Goal: Transaction & Acquisition: Obtain resource

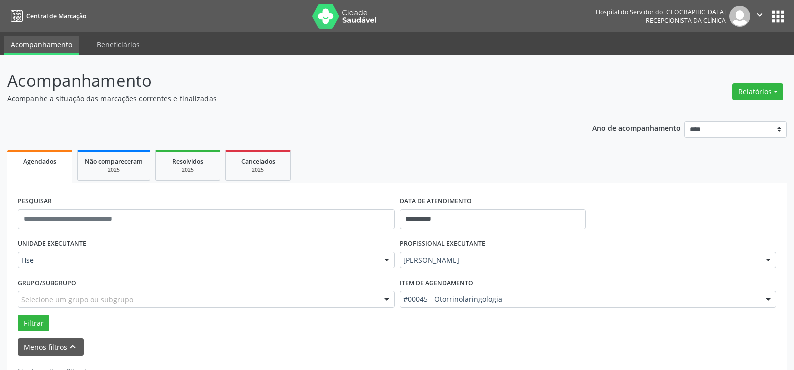
scroll to position [35, 0]
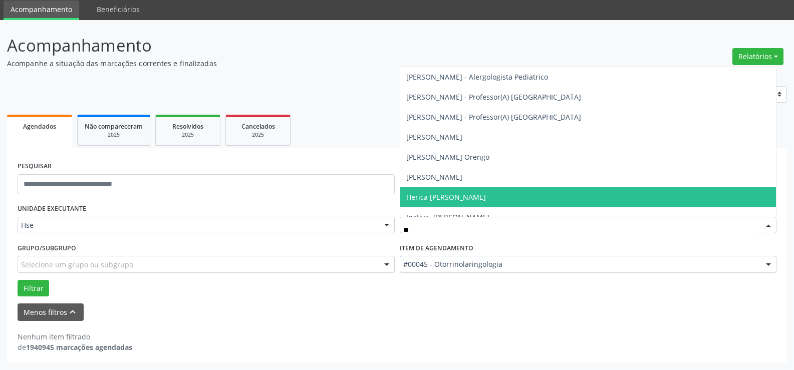
type input "*"
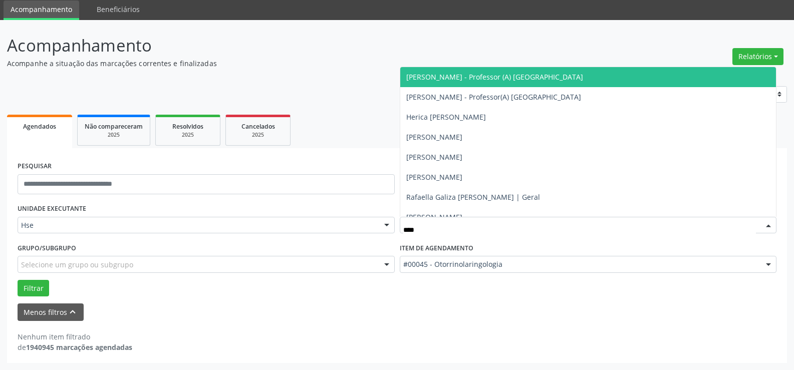
type input "*****"
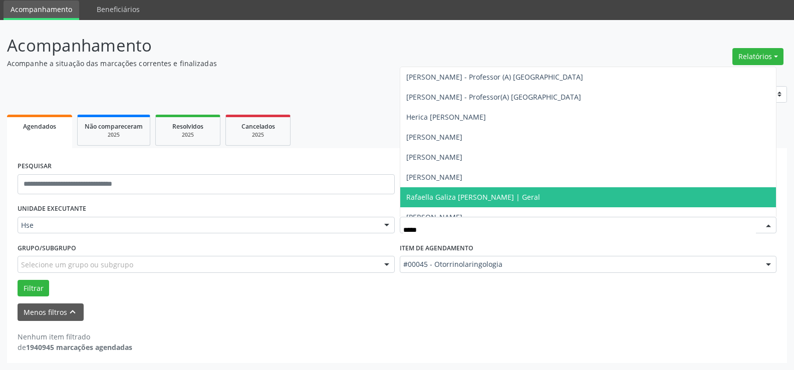
click at [451, 194] on span "Rafaella Galiza [PERSON_NAME] | Geral" at bounding box center [473, 197] width 134 height 10
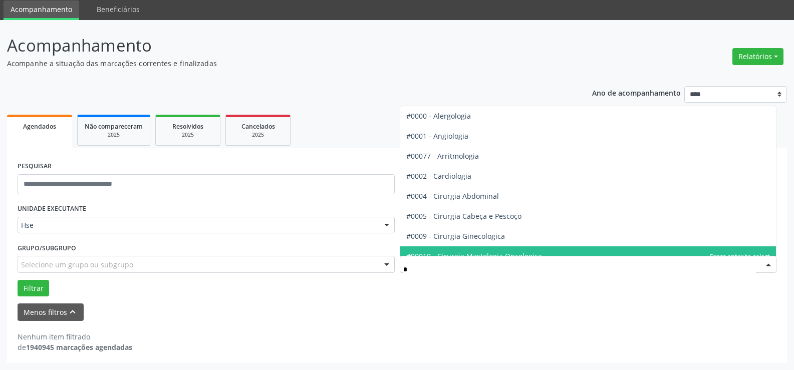
type input "**"
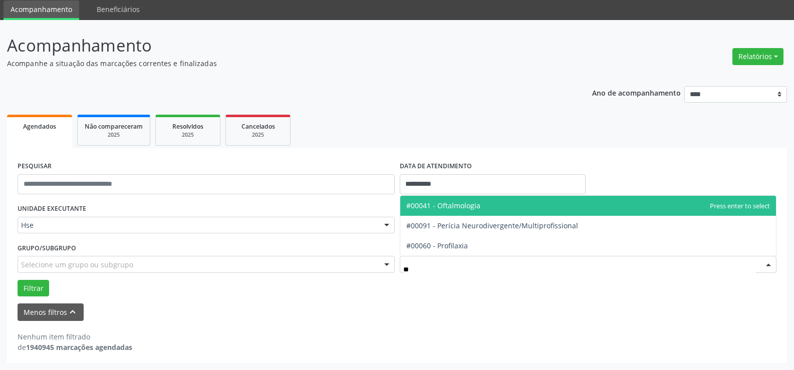
click at [464, 199] on span "#00041 - Oftalmologia" at bounding box center [588, 206] width 376 height 20
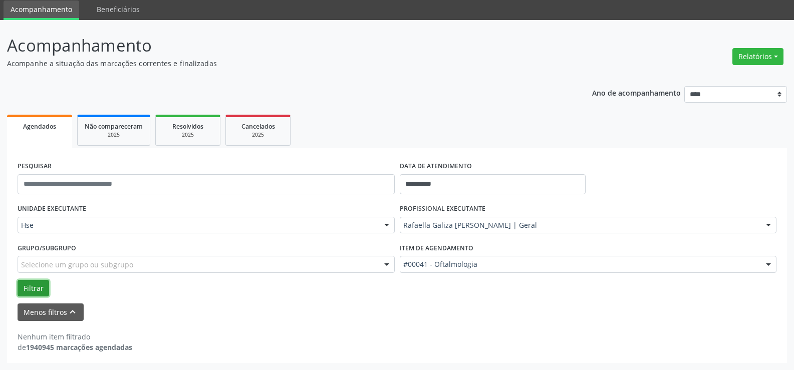
click at [37, 284] on button "Filtrar" at bounding box center [34, 288] width 32 height 17
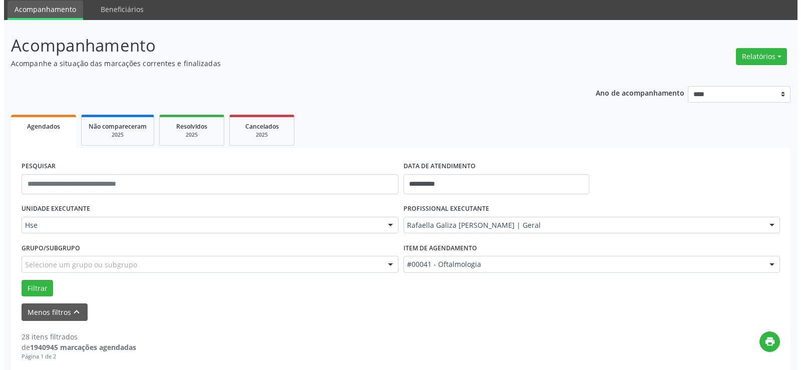
scroll to position [185, 0]
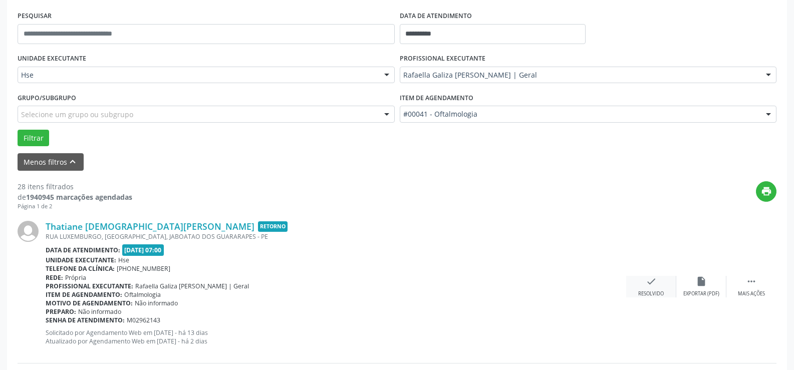
click at [653, 284] on icon "check" at bounding box center [650, 281] width 11 height 11
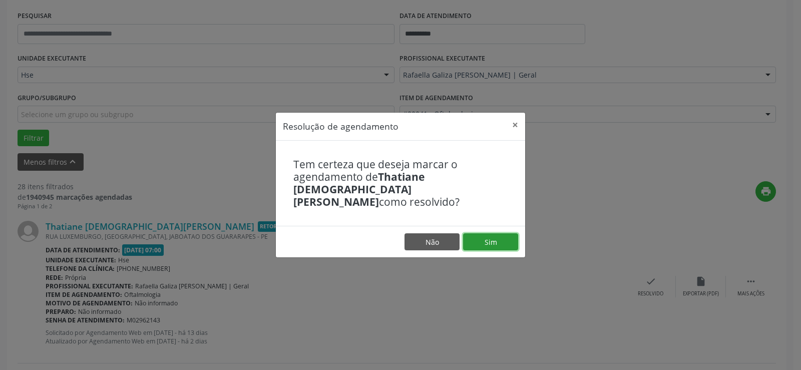
click at [483, 233] on button "Sim" at bounding box center [490, 241] width 55 height 17
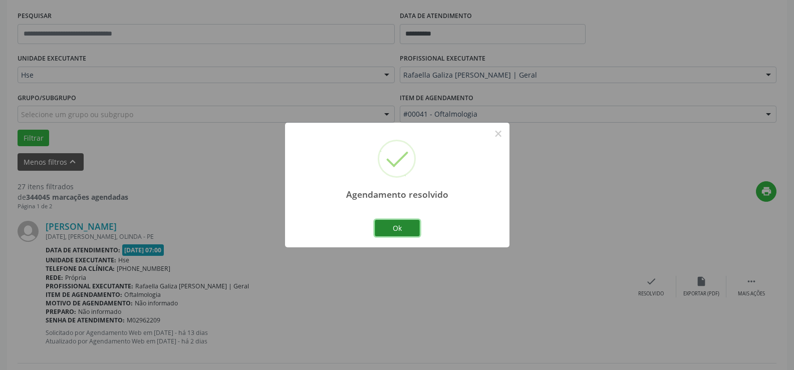
click at [395, 225] on button "Ok" at bounding box center [396, 228] width 45 height 17
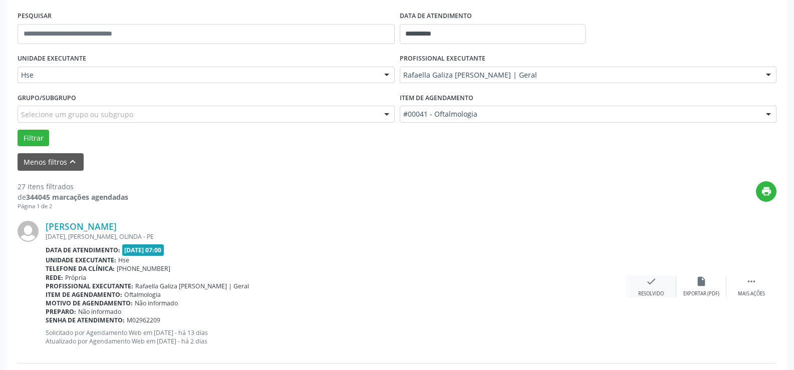
click at [652, 282] on icon "check" at bounding box center [650, 281] width 11 height 11
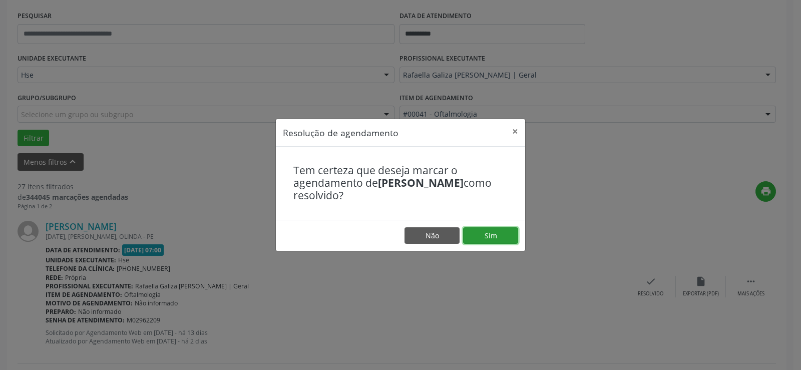
click at [501, 237] on button "Sim" at bounding box center [490, 235] width 55 height 17
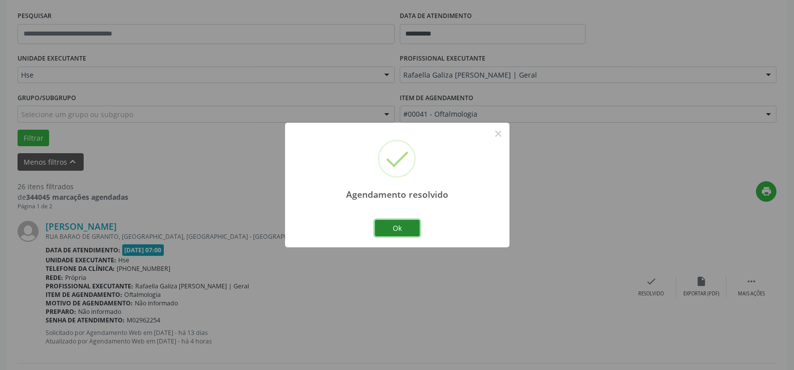
click at [389, 227] on button "Ok" at bounding box center [396, 228] width 45 height 17
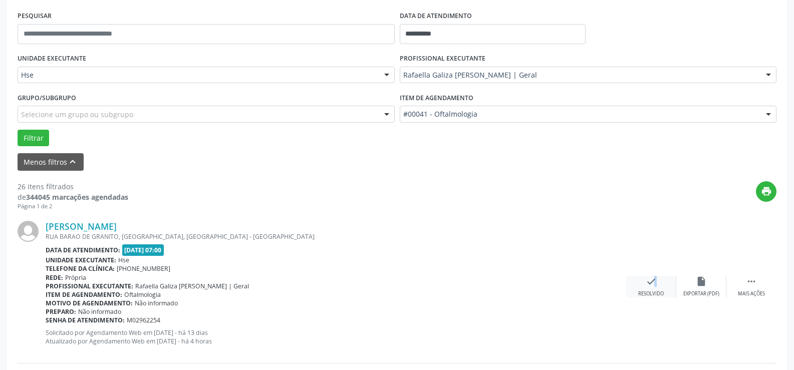
click at [650, 283] on icon "check" at bounding box center [650, 281] width 11 height 11
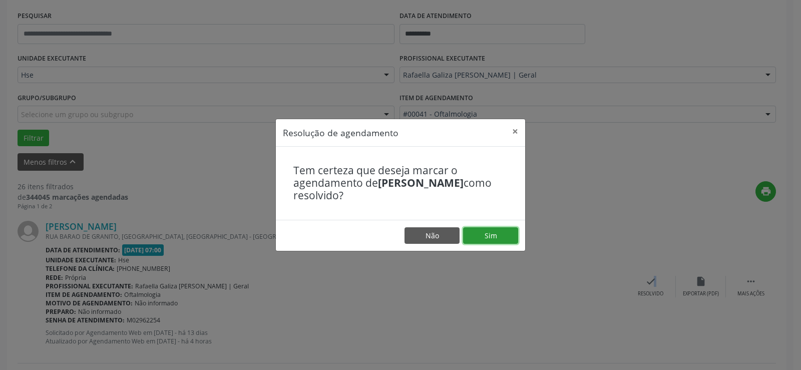
click at [512, 241] on button "Sim" at bounding box center [490, 235] width 55 height 17
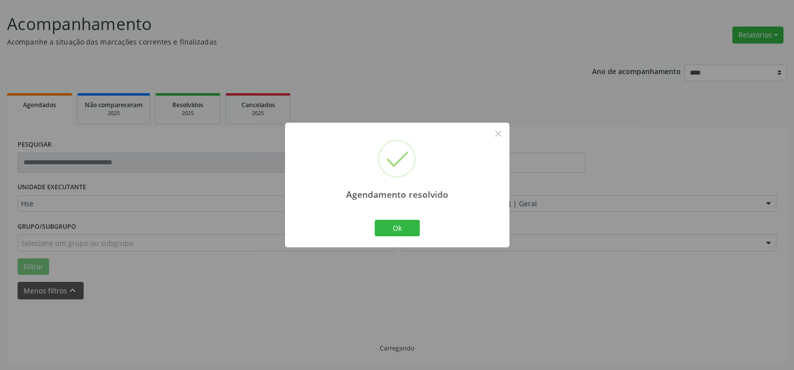
scroll to position [67, 0]
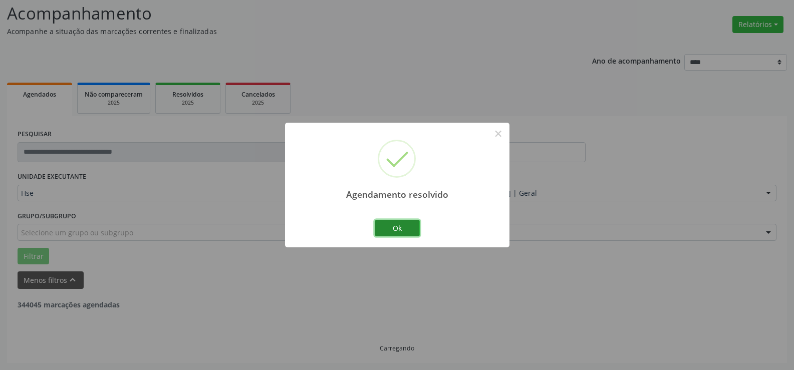
click at [395, 232] on button "Ok" at bounding box center [396, 228] width 45 height 17
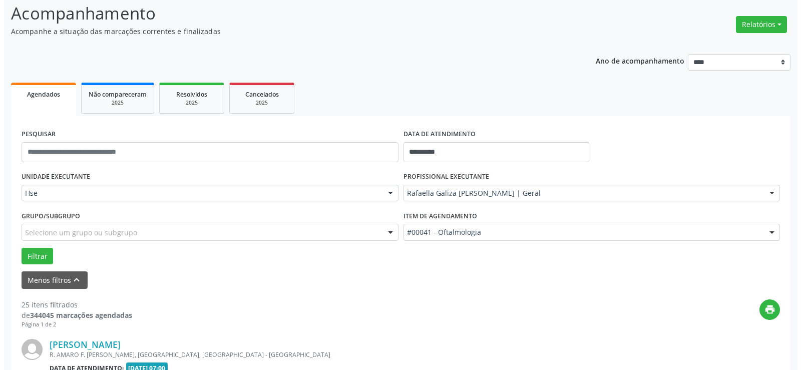
scroll to position [167, 0]
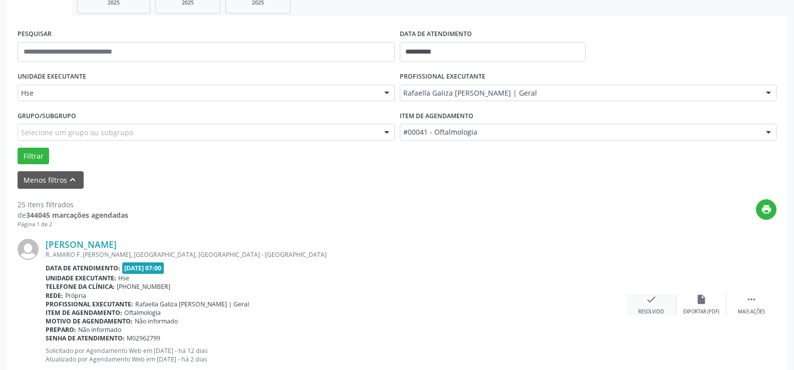
click at [653, 302] on icon "check" at bounding box center [650, 299] width 11 height 11
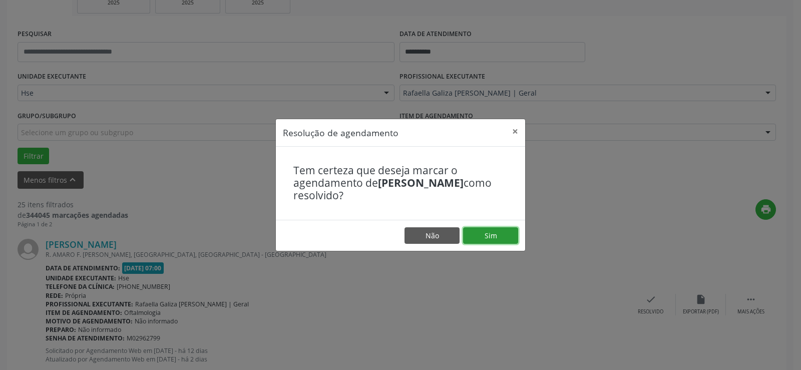
click at [499, 231] on button "Sim" at bounding box center [490, 235] width 55 height 17
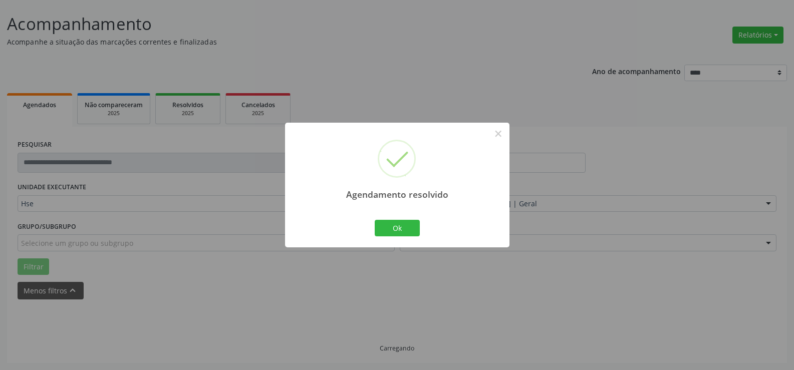
scroll to position [67, 0]
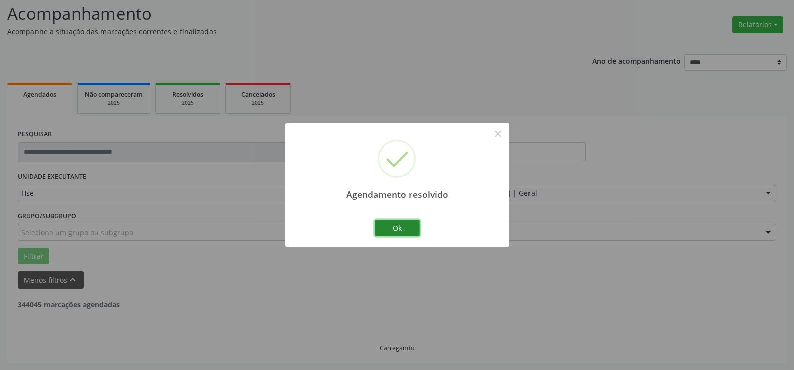
click at [388, 223] on button "Ok" at bounding box center [396, 228] width 45 height 17
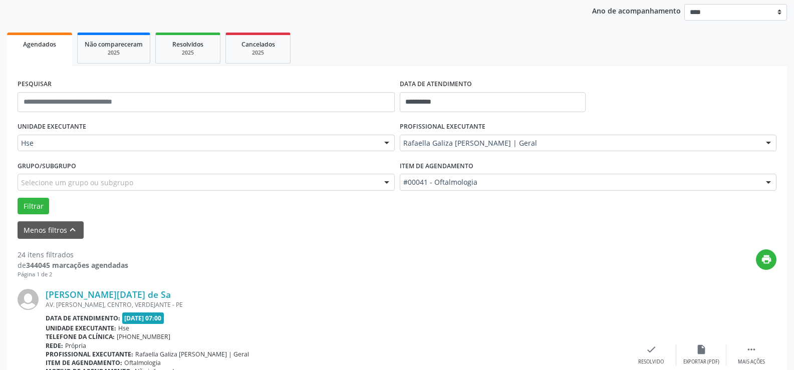
scroll to position [167, 0]
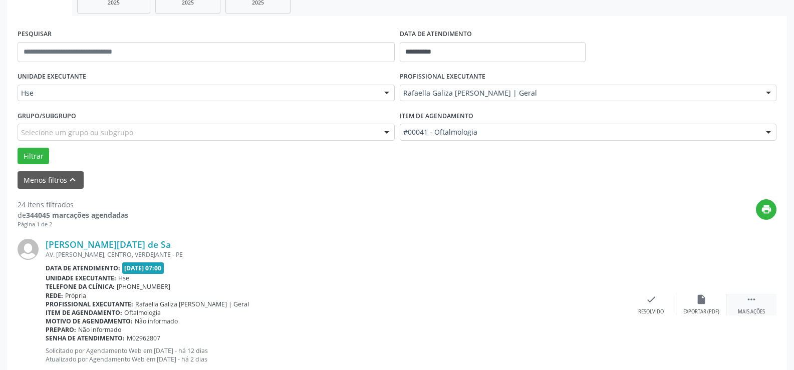
click at [748, 303] on icon "" at bounding box center [750, 299] width 11 height 11
click at [682, 294] on div "alarm_off Não compareceu" at bounding box center [701, 305] width 50 height 22
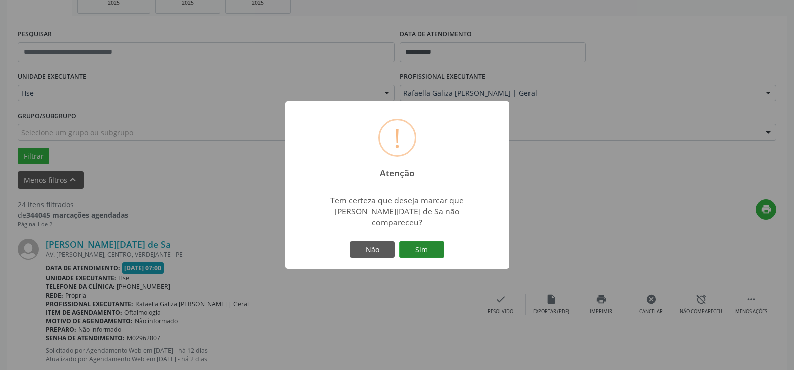
click at [435, 241] on button "Sim" at bounding box center [421, 249] width 45 height 17
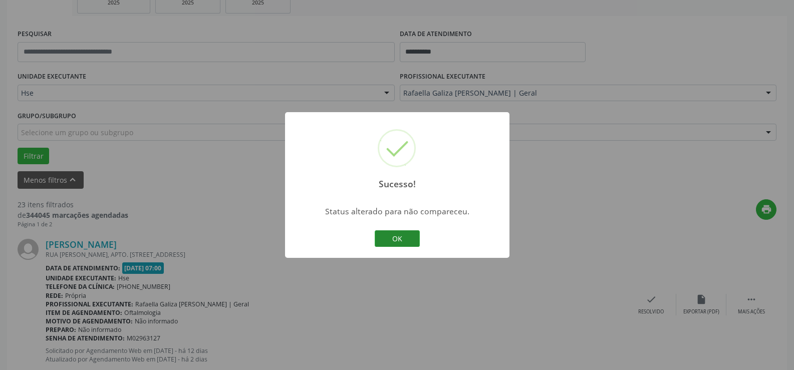
click at [405, 233] on button "OK" at bounding box center [396, 238] width 45 height 17
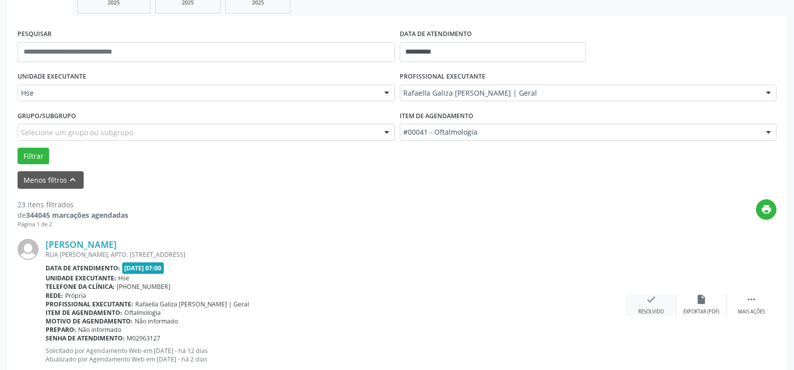
click at [656, 303] on icon "check" at bounding box center [650, 299] width 11 height 11
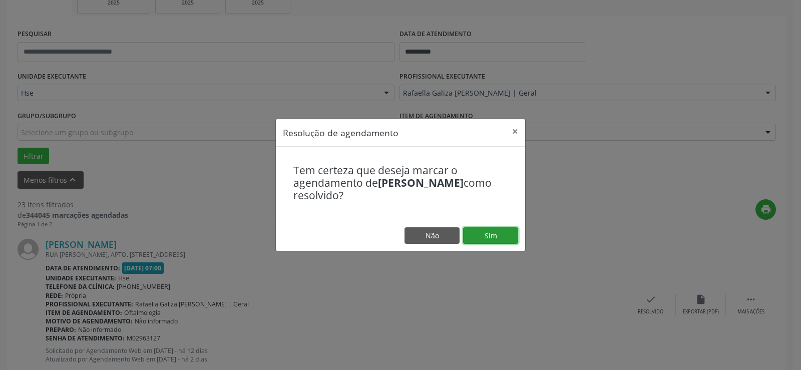
click at [505, 236] on button "Sim" at bounding box center [490, 235] width 55 height 17
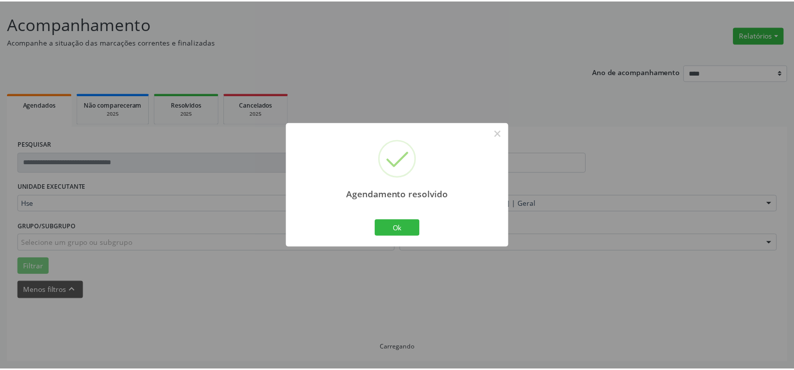
scroll to position [57, 0]
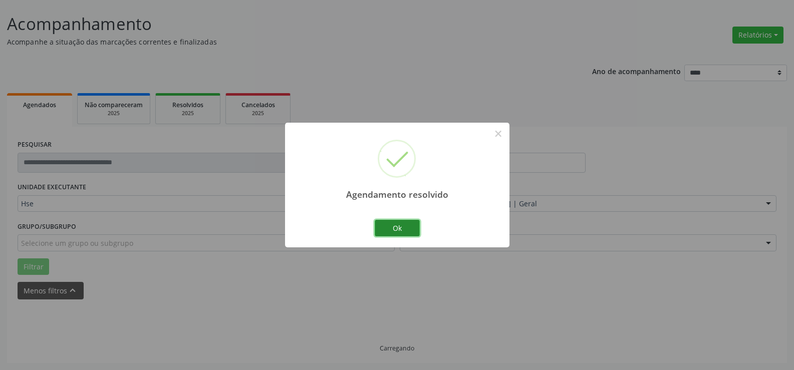
click at [414, 230] on button "Ok" at bounding box center [396, 228] width 45 height 17
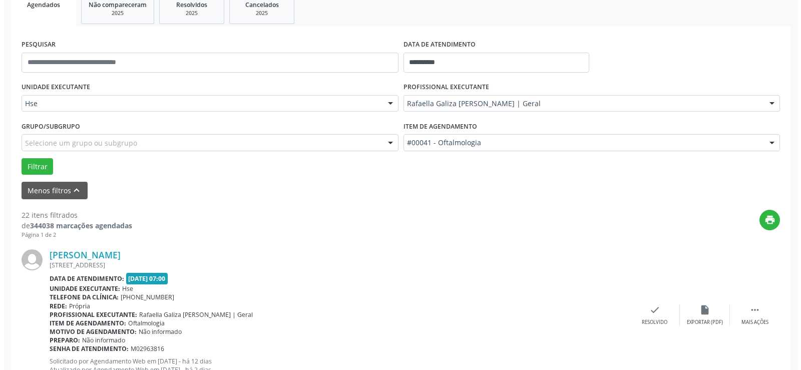
scroll to position [207, 0]
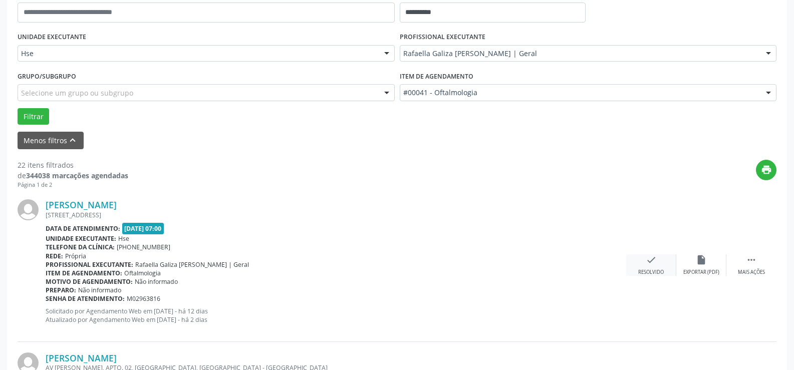
click at [651, 263] on icon "check" at bounding box center [650, 259] width 11 height 11
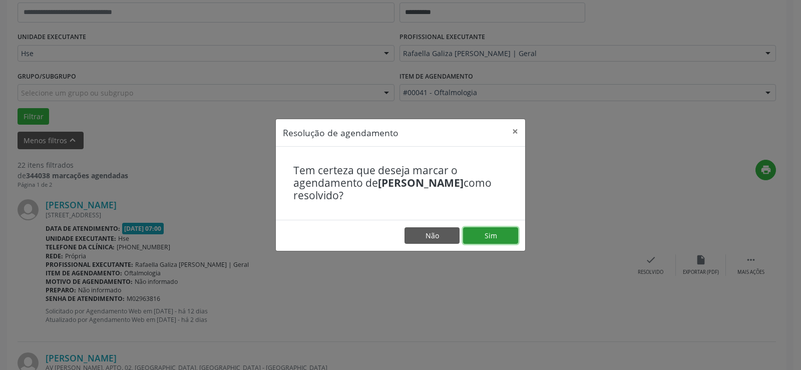
click at [493, 233] on button "Sim" at bounding box center [490, 235] width 55 height 17
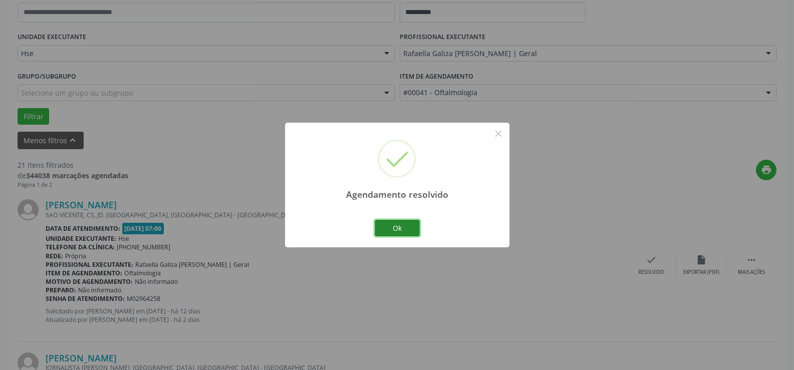
click at [407, 225] on button "Ok" at bounding box center [396, 228] width 45 height 17
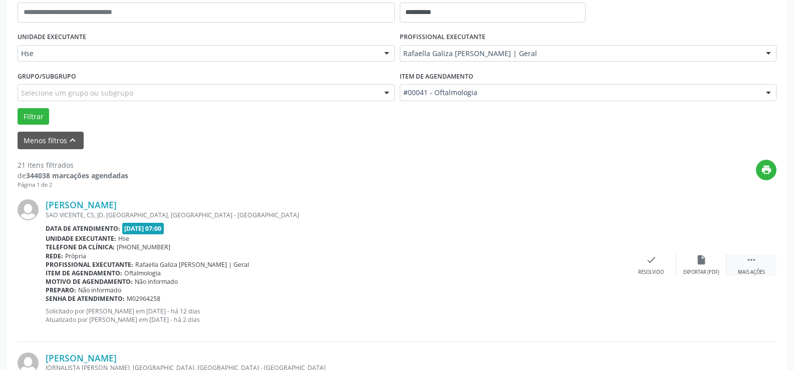
click at [750, 263] on icon "" at bounding box center [750, 259] width 11 height 11
click at [706, 268] on div "alarm_off Não compareceu" at bounding box center [701, 265] width 50 height 22
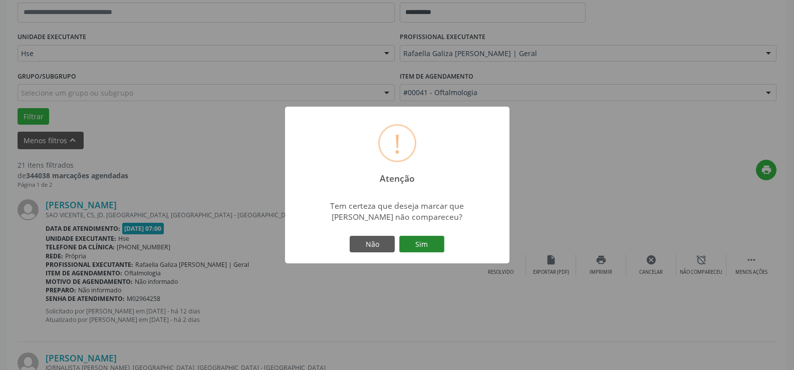
click at [411, 241] on button "Sim" at bounding box center [421, 244] width 45 height 17
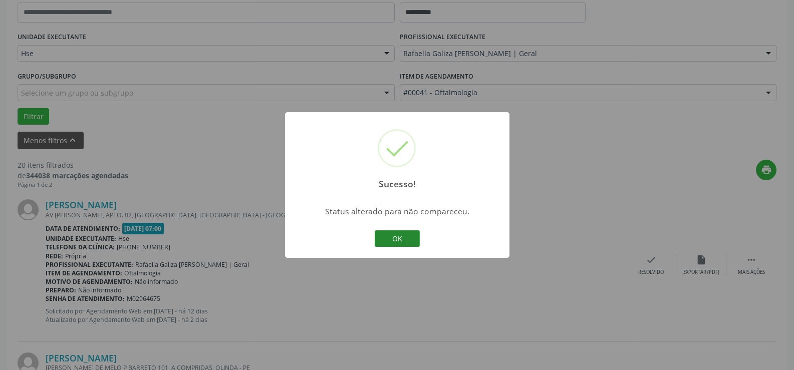
click at [400, 238] on button "OK" at bounding box center [396, 238] width 45 height 17
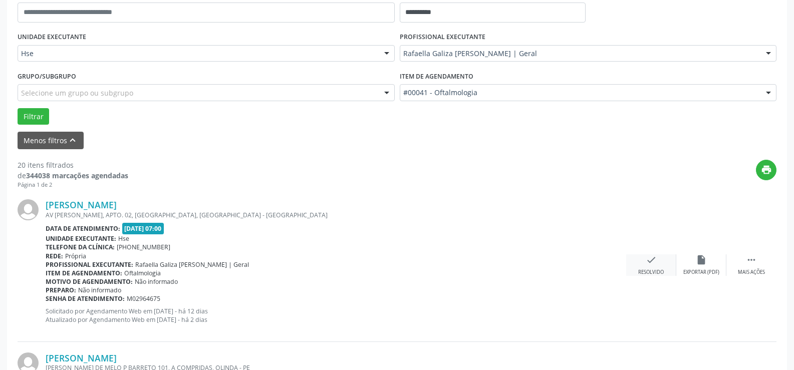
click at [645, 265] on icon "check" at bounding box center [650, 259] width 11 height 11
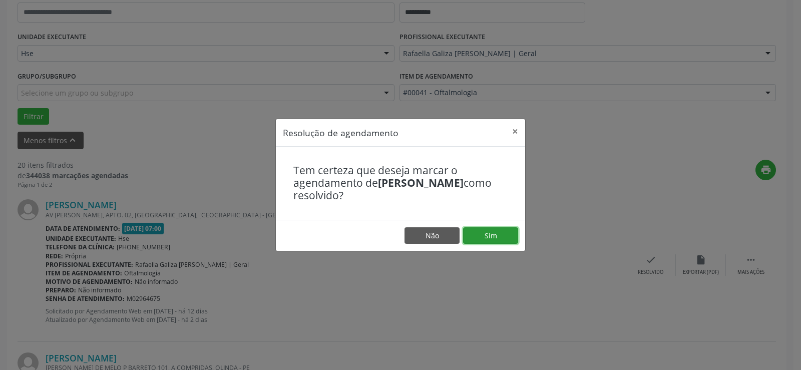
click at [500, 235] on button "Sim" at bounding box center [490, 235] width 55 height 17
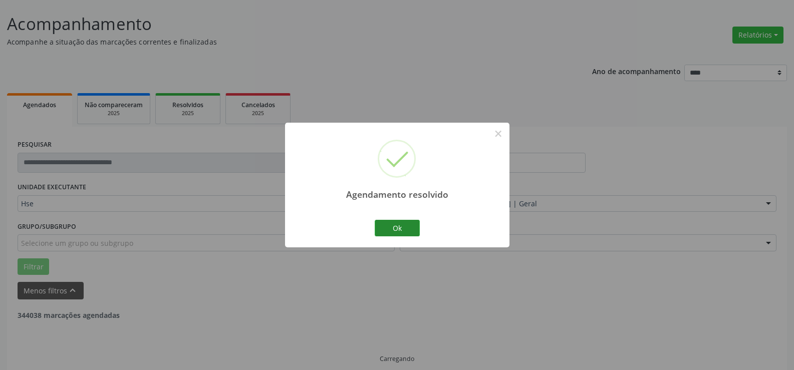
scroll to position [67, 0]
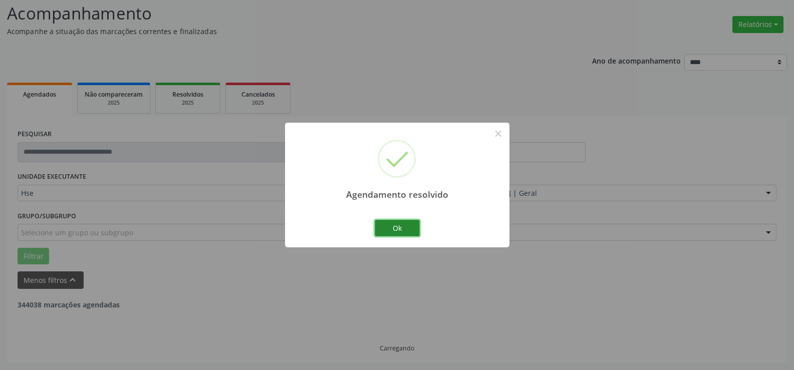
click at [397, 227] on button "Ok" at bounding box center [396, 228] width 45 height 17
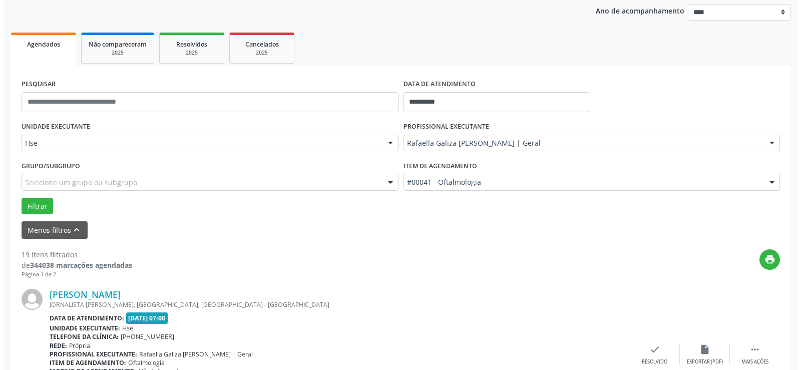
scroll to position [167, 0]
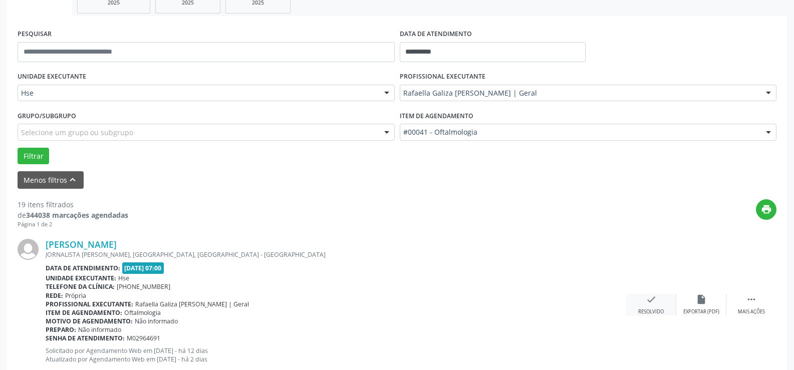
click at [651, 304] on icon "check" at bounding box center [650, 299] width 11 height 11
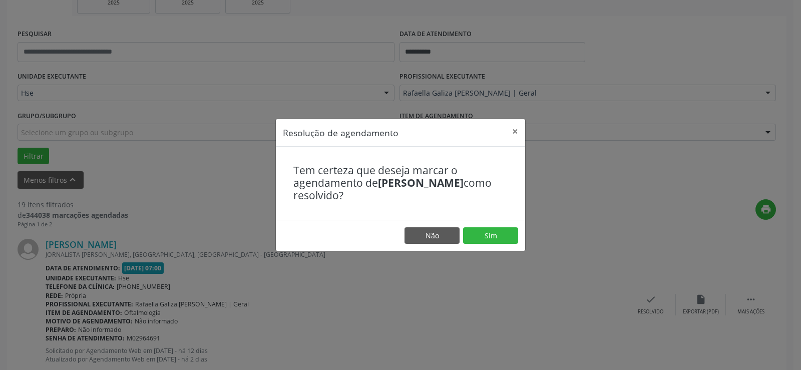
click at [497, 245] on footer "Não Sim" at bounding box center [400, 236] width 249 height 32
click at [493, 235] on button "Sim" at bounding box center [490, 235] width 55 height 17
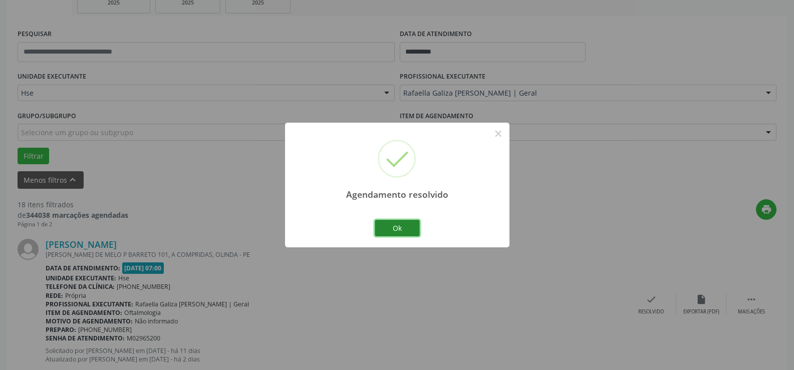
click at [399, 231] on button "Ok" at bounding box center [396, 228] width 45 height 17
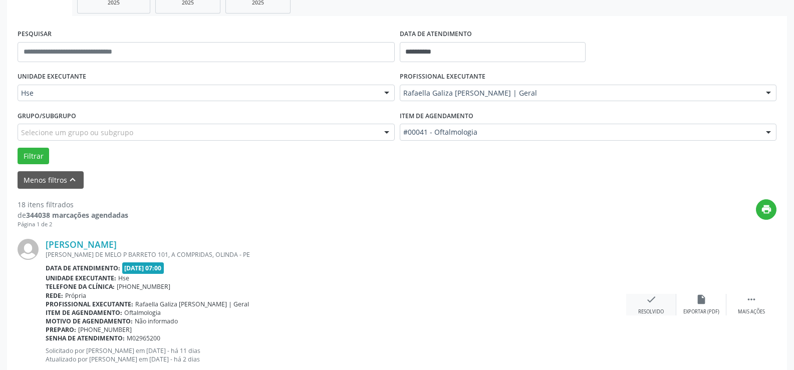
click at [660, 306] on div "check Resolvido" at bounding box center [651, 305] width 50 height 22
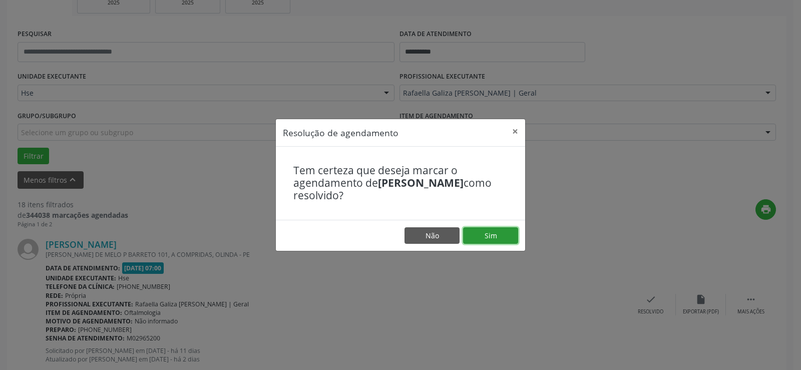
click at [505, 237] on button "Sim" at bounding box center [490, 235] width 55 height 17
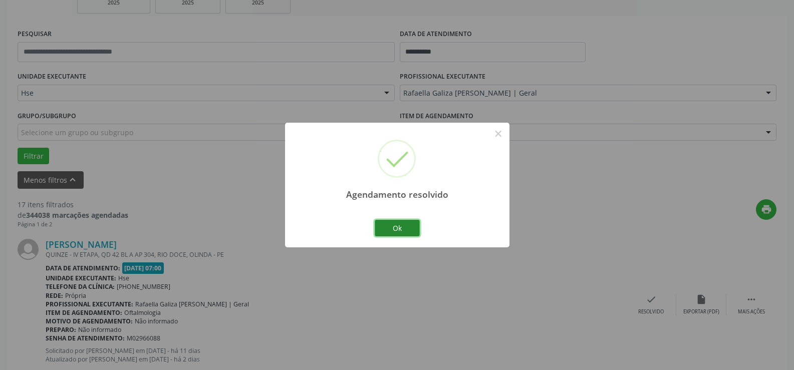
click at [411, 228] on button "Ok" at bounding box center [396, 228] width 45 height 17
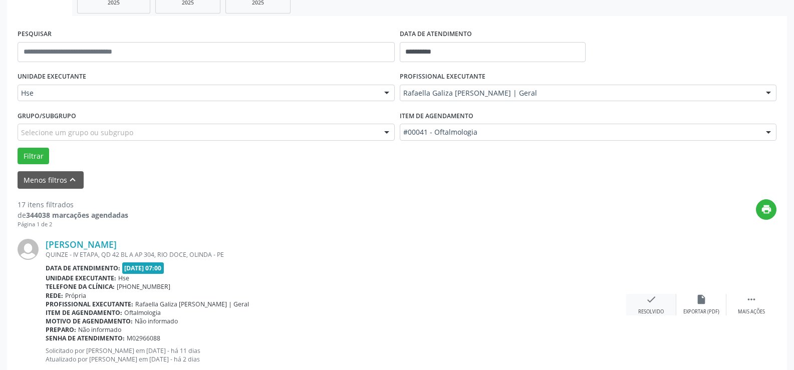
click at [654, 308] on div "check Resolvido" at bounding box center [651, 305] width 50 height 22
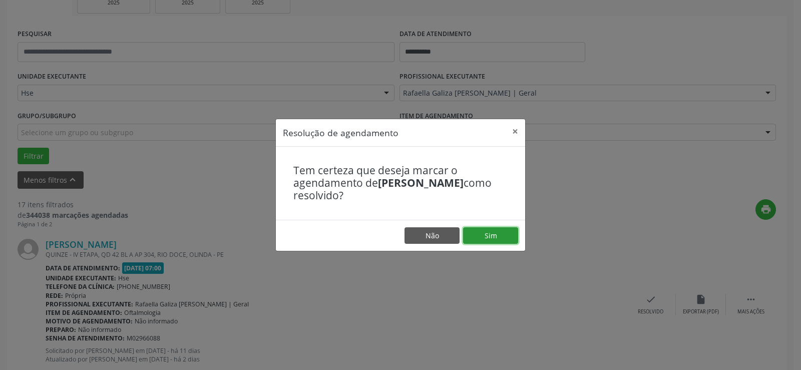
click at [502, 236] on button "Sim" at bounding box center [490, 235] width 55 height 17
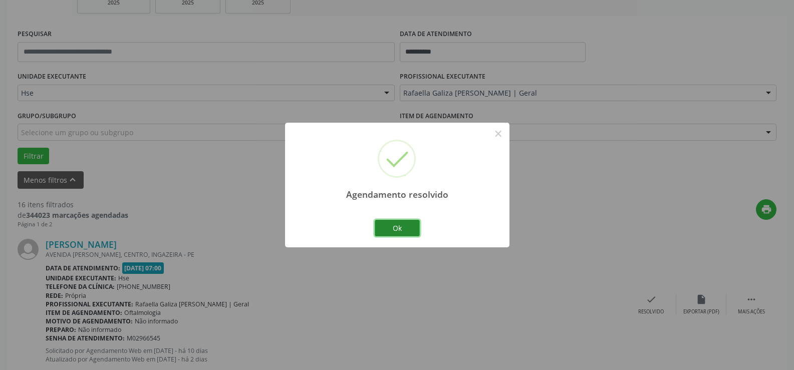
click at [408, 225] on button "Ok" at bounding box center [396, 228] width 45 height 17
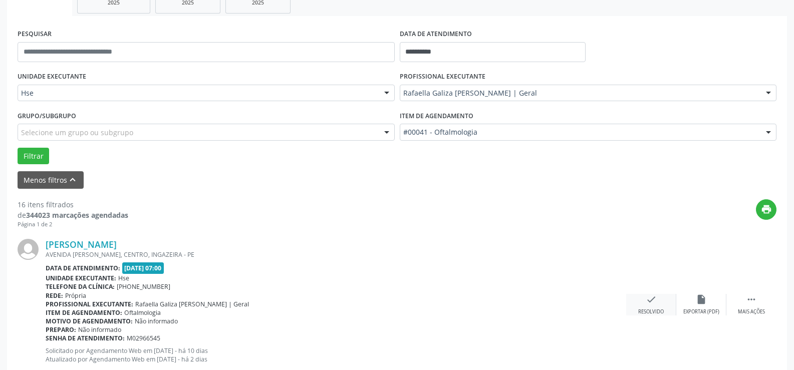
click at [655, 305] on icon "check" at bounding box center [650, 299] width 11 height 11
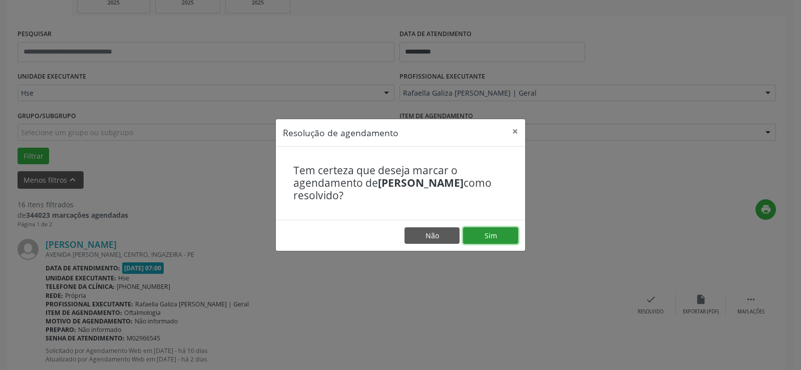
click at [480, 241] on button "Sim" at bounding box center [490, 235] width 55 height 17
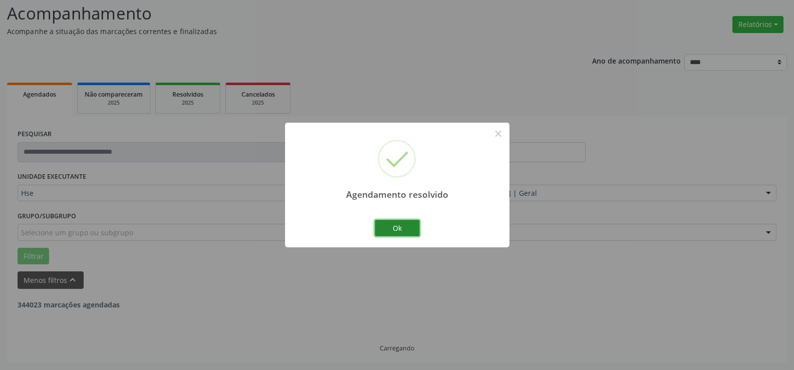
click at [403, 227] on button "Ok" at bounding box center [396, 228] width 45 height 17
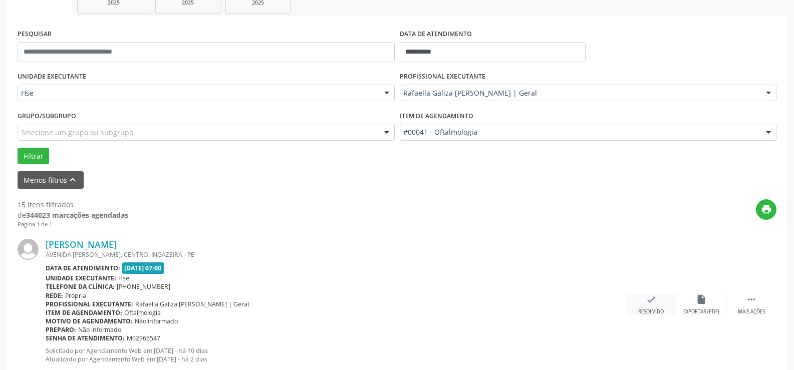
click at [655, 306] on div "check Resolvido" at bounding box center [651, 305] width 50 height 22
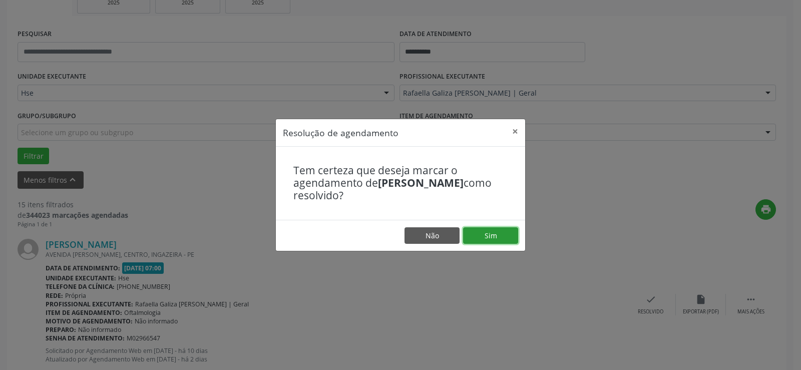
click at [488, 235] on button "Sim" at bounding box center [490, 235] width 55 height 17
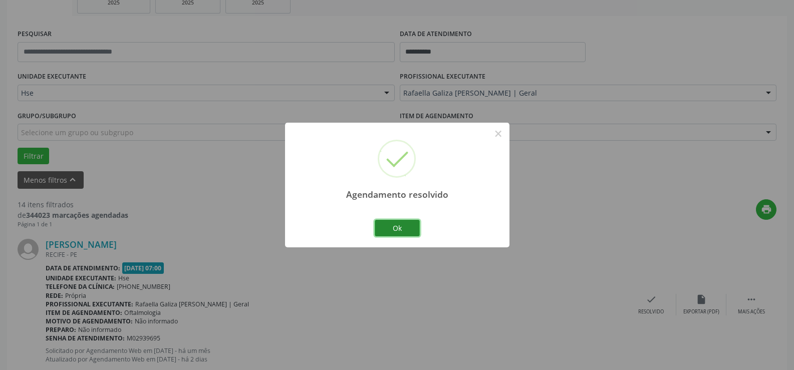
click at [393, 221] on button "Ok" at bounding box center [396, 228] width 45 height 17
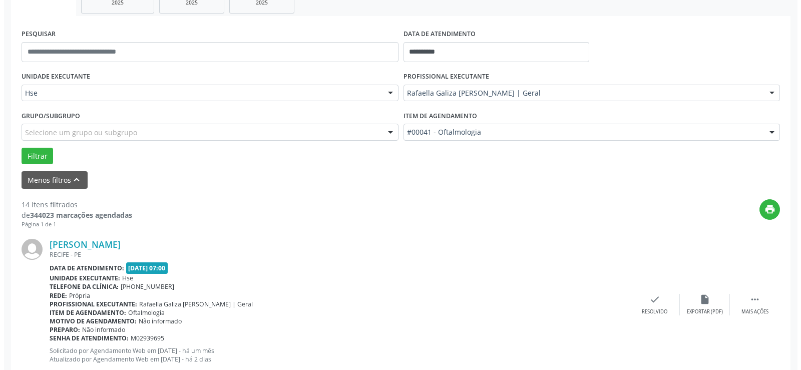
scroll to position [217, 0]
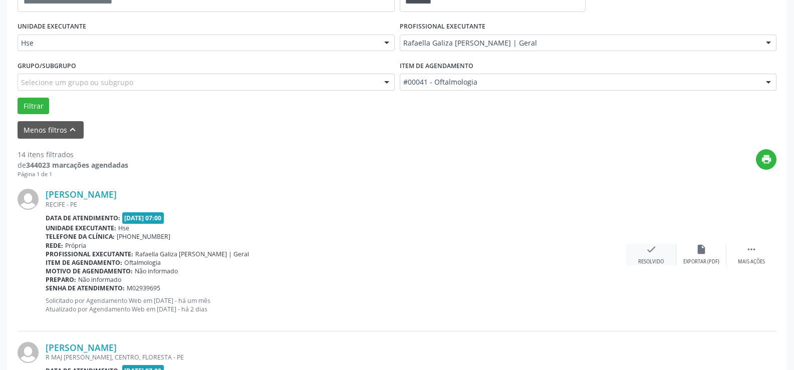
click at [646, 256] on div "check Resolvido" at bounding box center [651, 255] width 50 height 22
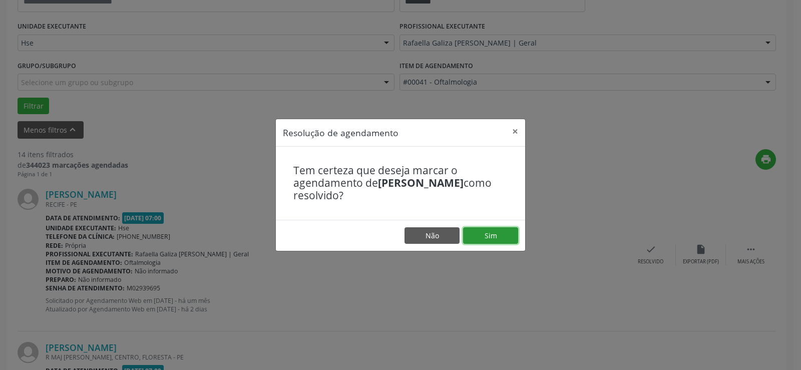
click at [496, 235] on button "Sim" at bounding box center [490, 235] width 55 height 17
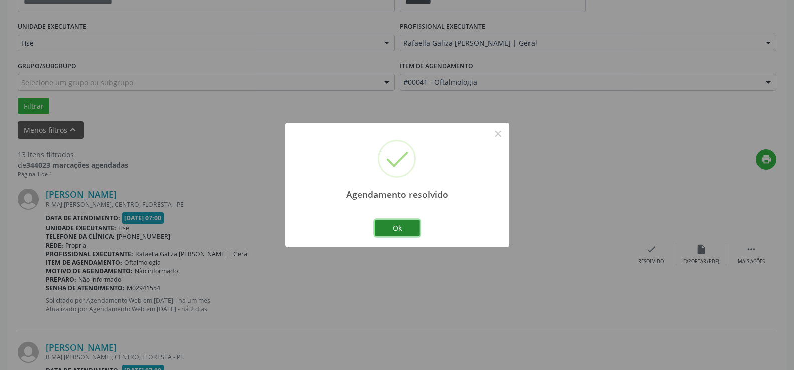
click at [399, 225] on button "Ok" at bounding box center [396, 228] width 45 height 17
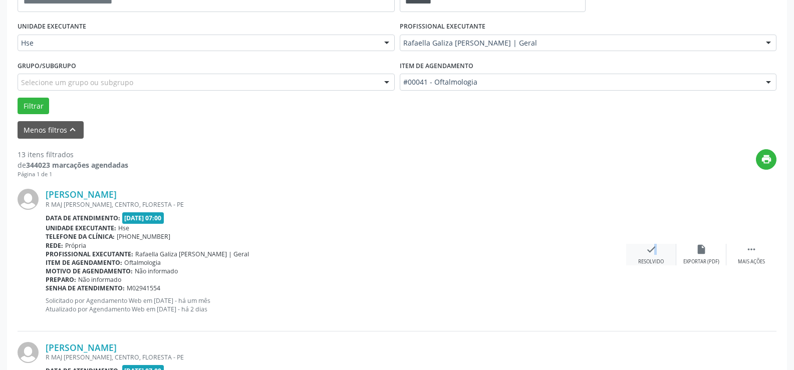
click at [649, 254] on icon "check" at bounding box center [650, 249] width 11 height 11
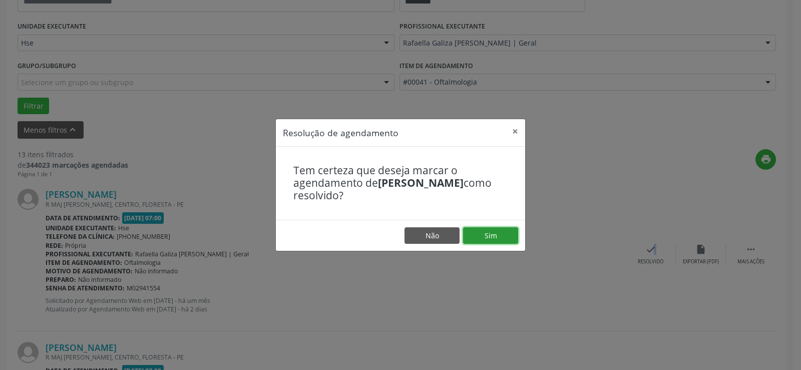
click at [483, 230] on button "Sim" at bounding box center [490, 235] width 55 height 17
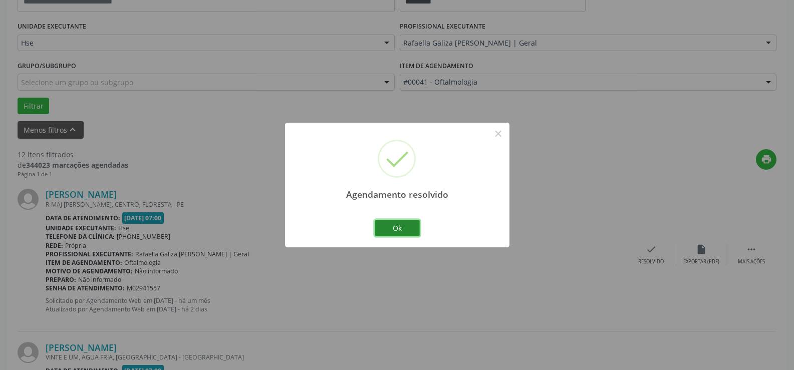
click at [402, 227] on button "Ok" at bounding box center [396, 228] width 45 height 17
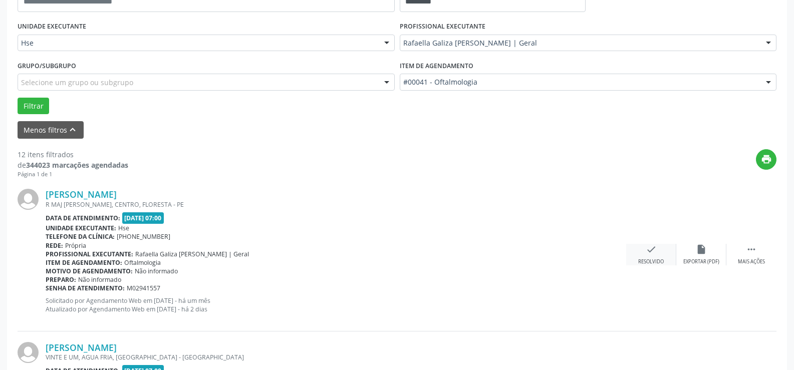
click at [650, 254] on icon "check" at bounding box center [650, 249] width 11 height 11
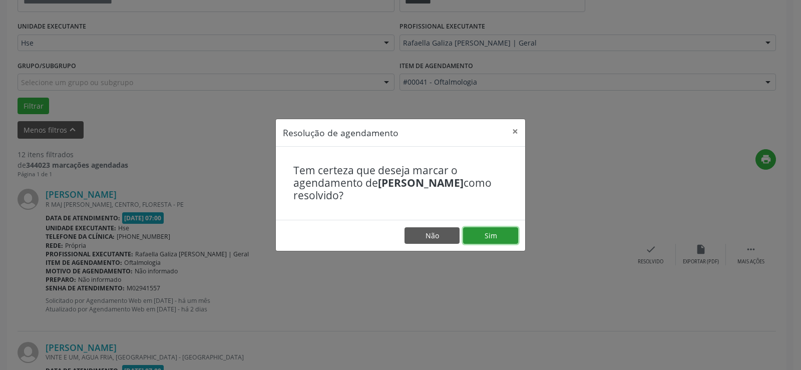
click at [505, 235] on button "Sim" at bounding box center [490, 235] width 55 height 17
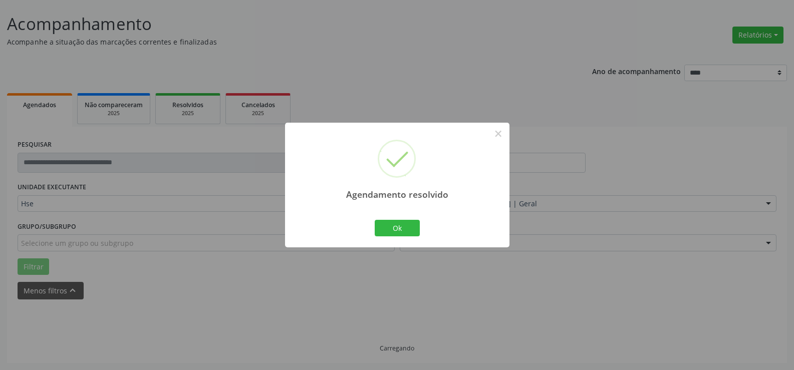
scroll to position [67, 0]
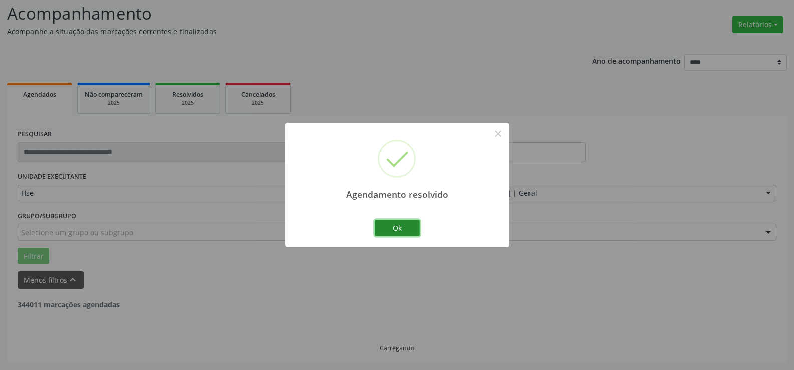
click at [400, 223] on button "Ok" at bounding box center [396, 228] width 45 height 17
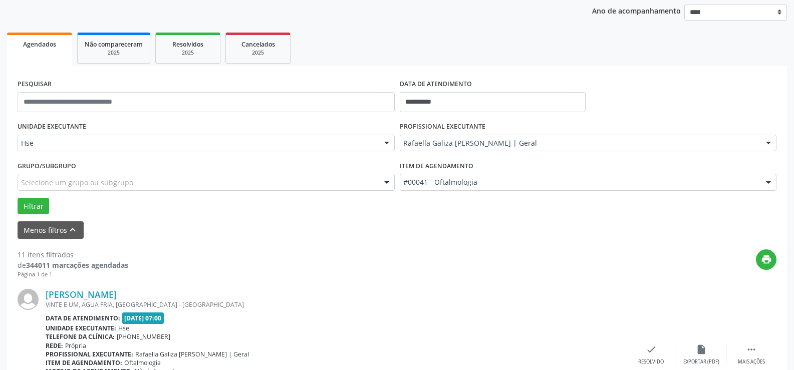
scroll to position [217, 0]
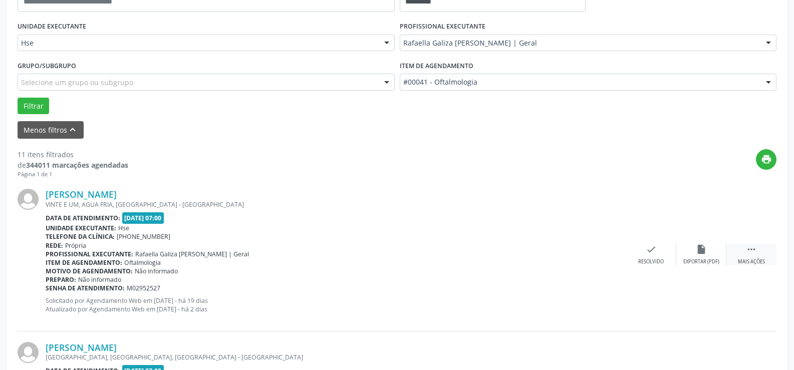
click at [749, 252] on icon "" at bounding box center [750, 249] width 11 height 11
click at [706, 249] on div "alarm_off Não compareceu" at bounding box center [701, 255] width 50 height 22
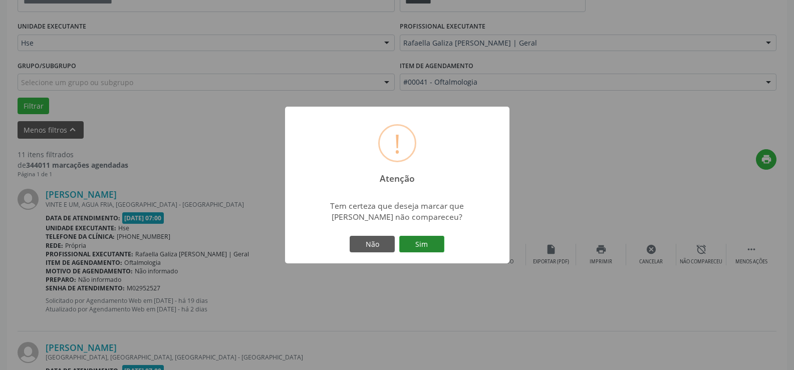
click at [432, 243] on button "Sim" at bounding box center [421, 244] width 45 height 17
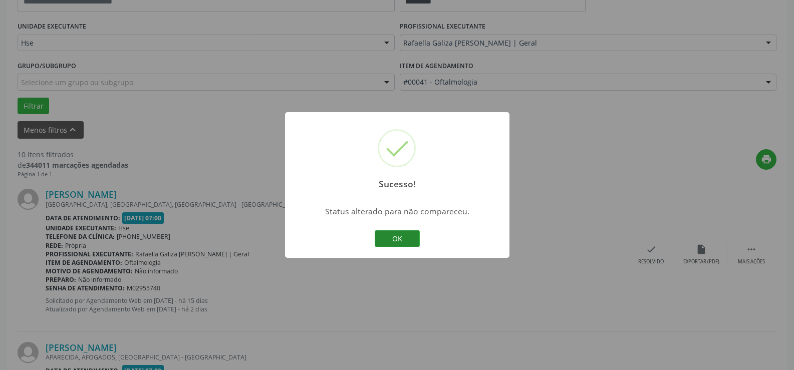
click at [395, 236] on button "OK" at bounding box center [396, 238] width 45 height 17
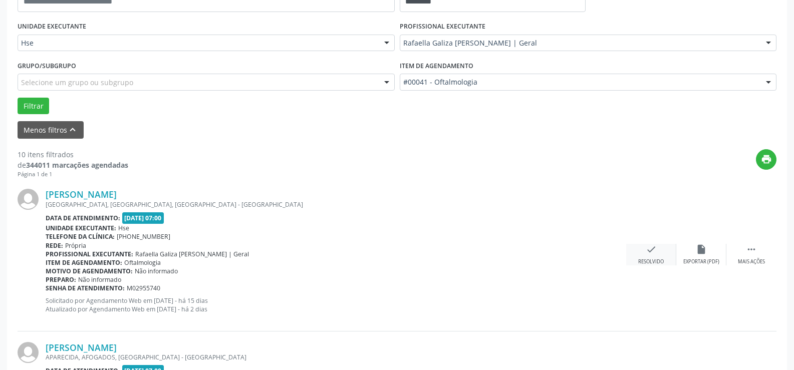
click at [659, 249] on div "check Resolvido" at bounding box center [651, 255] width 50 height 22
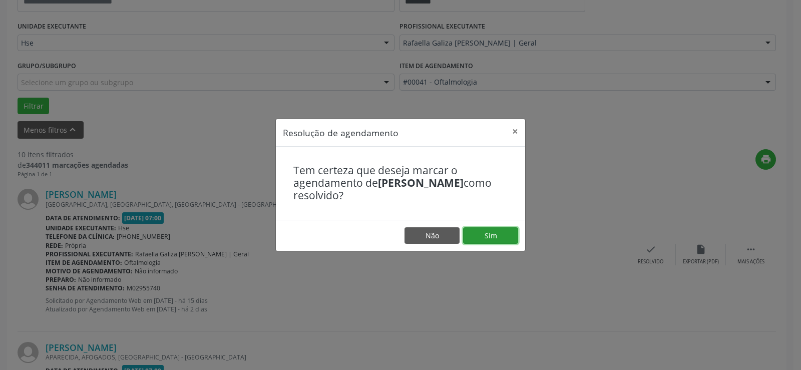
click at [497, 235] on button "Sim" at bounding box center [490, 235] width 55 height 17
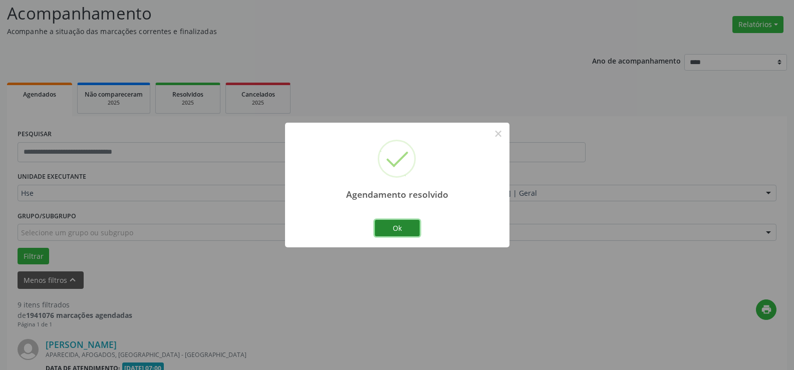
click at [399, 223] on button "Ok" at bounding box center [396, 228] width 45 height 17
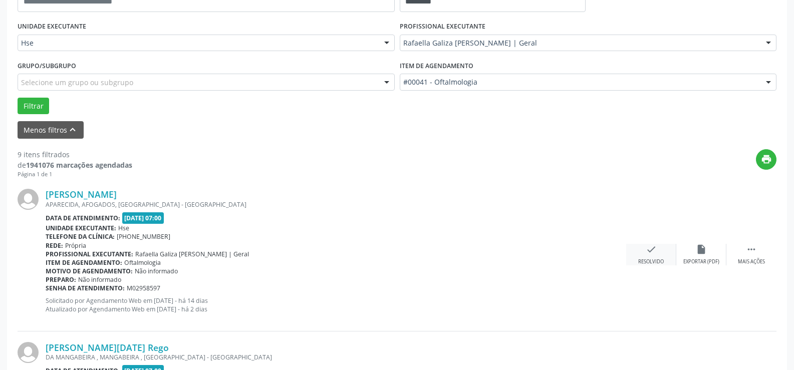
click at [649, 249] on icon "check" at bounding box center [650, 249] width 11 height 11
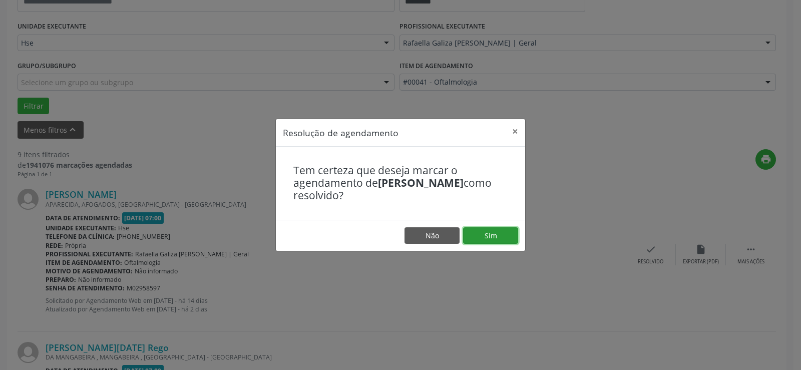
click at [497, 235] on button "Sim" at bounding box center [490, 235] width 55 height 17
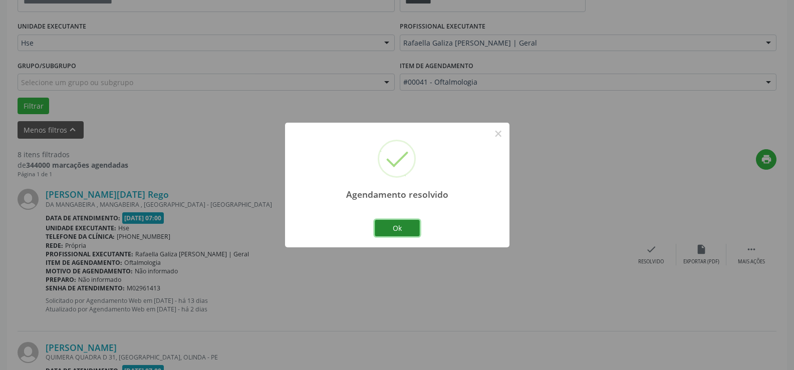
click at [407, 228] on button "Ok" at bounding box center [396, 228] width 45 height 17
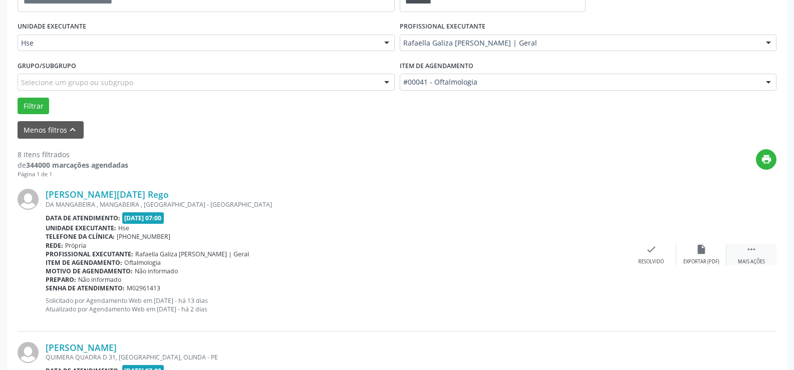
click at [754, 250] on icon "" at bounding box center [750, 249] width 11 height 11
click at [713, 253] on div "alarm_off Não compareceu" at bounding box center [701, 255] width 50 height 22
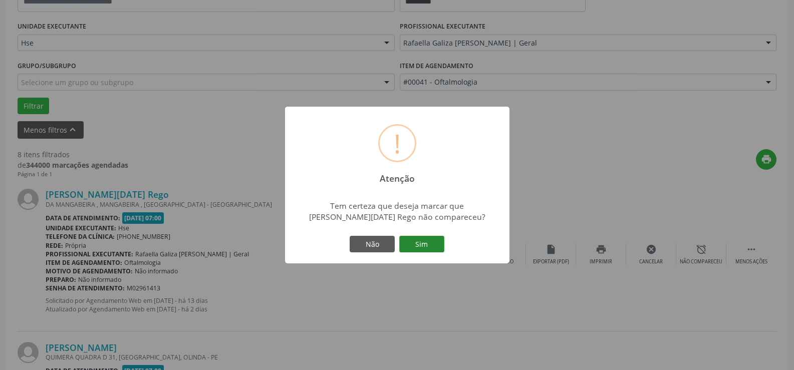
click at [418, 247] on button "Sim" at bounding box center [421, 244] width 45 height 17
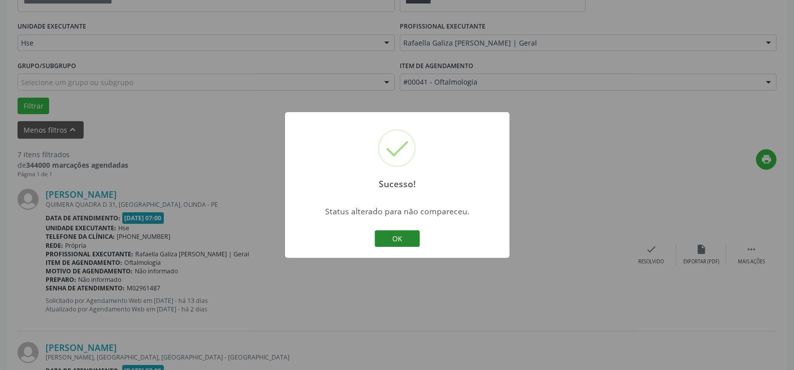
click at [407, 240] on button "OK" at bounding box center [396, 238] width 45 height 17
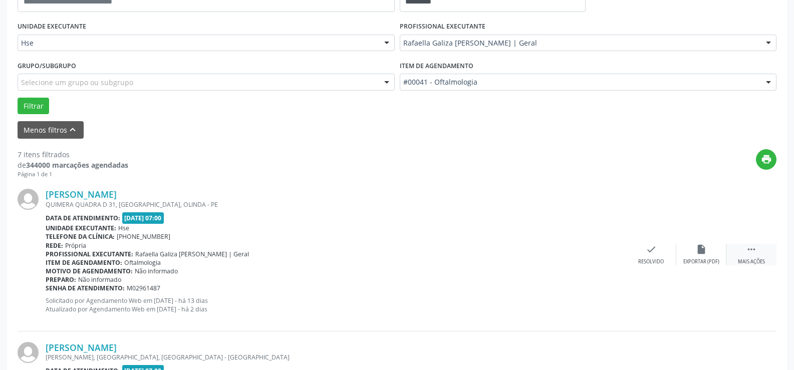
click at [747, 248] on icon "" at bounding box center [750, 249] width 11 height 11
click at [696, 252] on icon "alarm_off" at bounding box center [700, 249] width 11 height 11
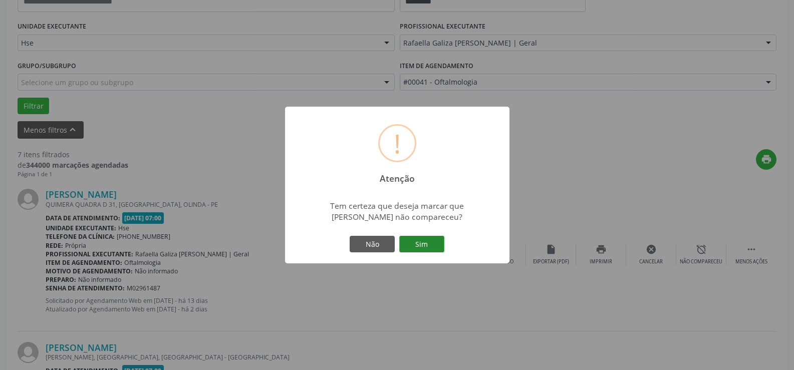
click at [433, 249] on button "Sim" at bounding box center [421, 244] width 45 height 17
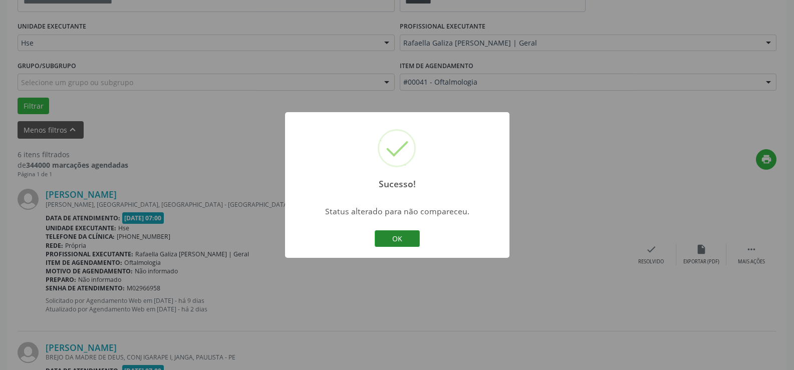
click at [407, 236] on button "OK" at bounding box center [396, 238] width 45 height 17
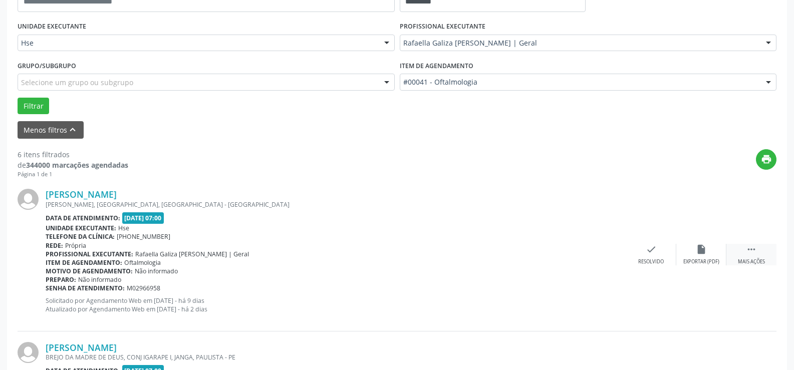
click at [750, 247] on icon "" at bounding box center [750, 249] width 11 height 11
click at [699, 244] on icon "alarm_off" at bounding box center [700, 249] width 11 height 11
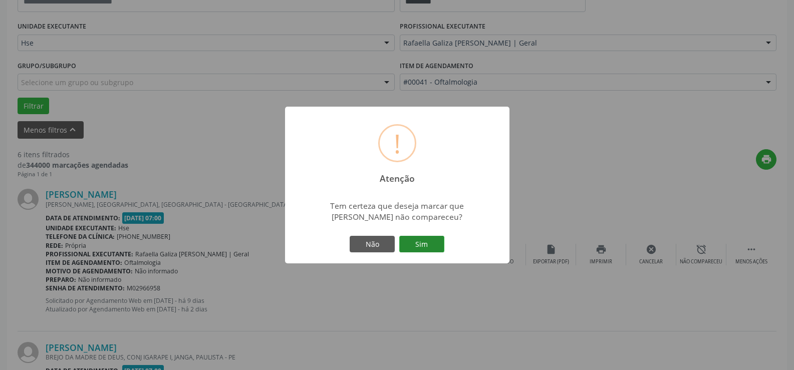
click at [433, 245] on button "Sim" at bounding box center [421, 244] width 45 height 17
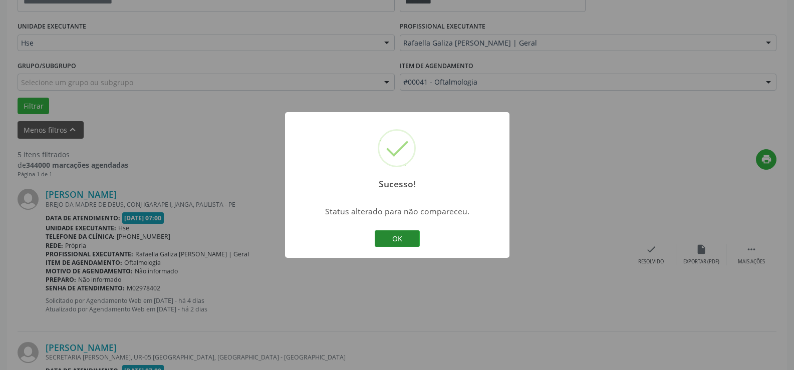
click at [394, 241] on button "OK" at bounding box center [396, 238] width 45 height 17
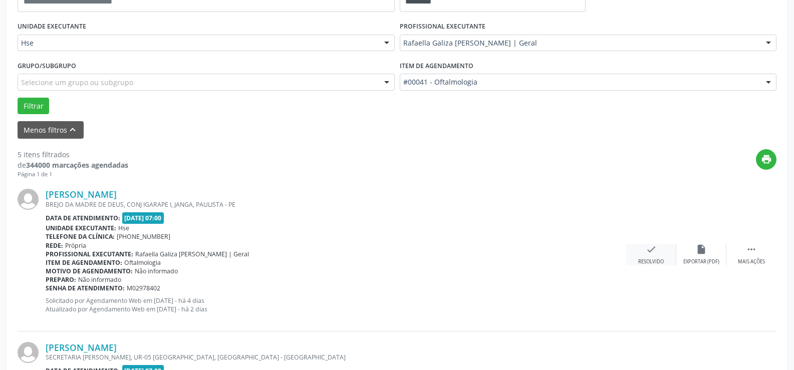
click at [652, 252] on icon "check" at bounding box center [650, 249] width 11 height 11
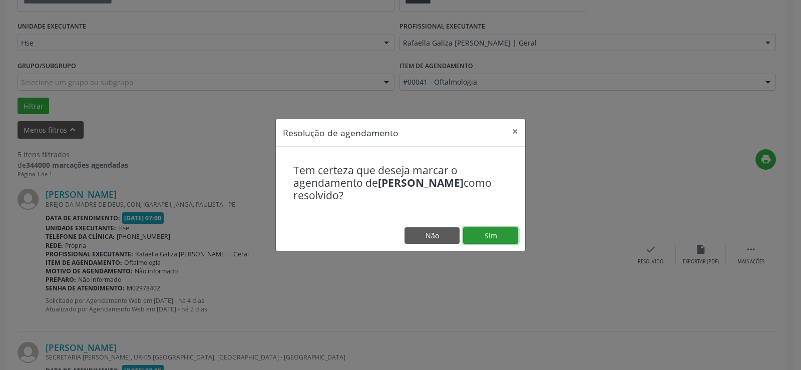
click at [488, 235] on button "Sim" at bounding box center [490, 235] width 55 height 17
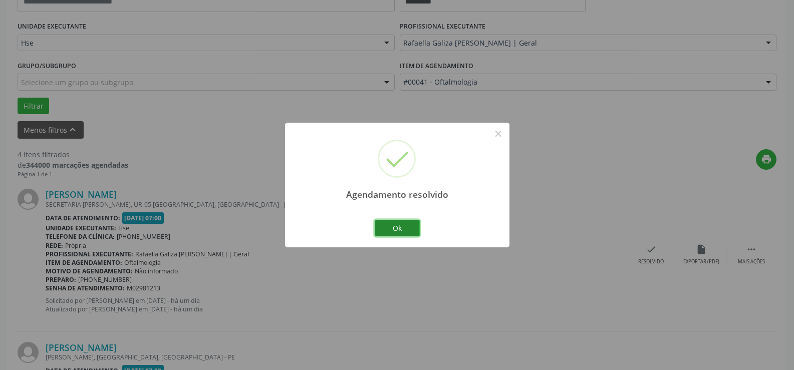
click at [406, 226] on button "Ok" at bounding box center [396, 228] width 45 height 17
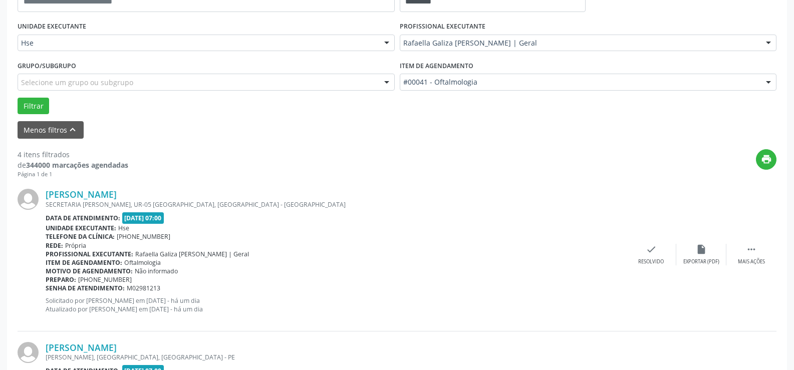
click at [647, 243] on div "[PERSON_NAME] SECRETARIA [PERSON_NAME], UR-05 [GEOGRAPHIC_DATA], [GEOGRAPHIC_DA…" at bounding box center [397, 254] width 758 height 153
click at [659, 250] on div "check Resolvido" at bounding box center [651, 255] width 50 height 22
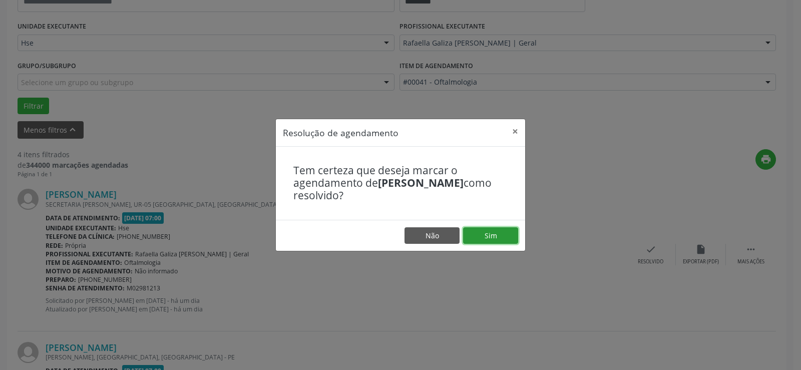
click at [502, 232] on button "Sim" at bounding box center [490, 235] width 55 height 17
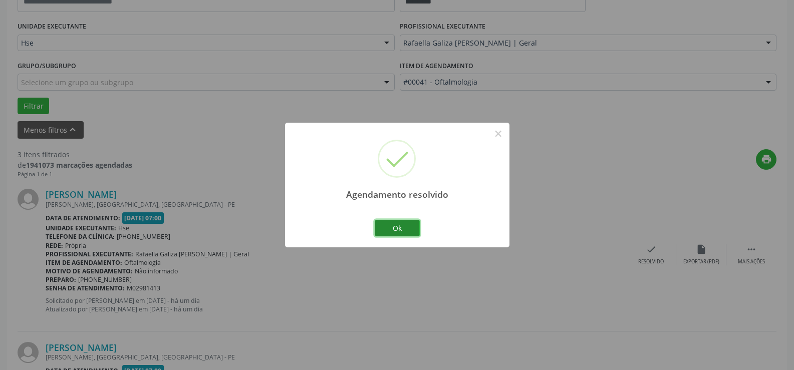
click at [408, 231] on button "Ok" at bounding box center [396, 228] width 45 height 17
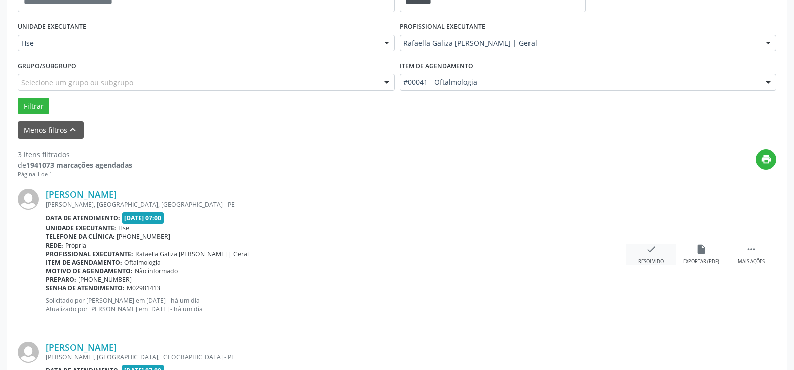
click at [662, 248] on div "check Resolvido" at bounding box center [651, 255] width 50 height 22
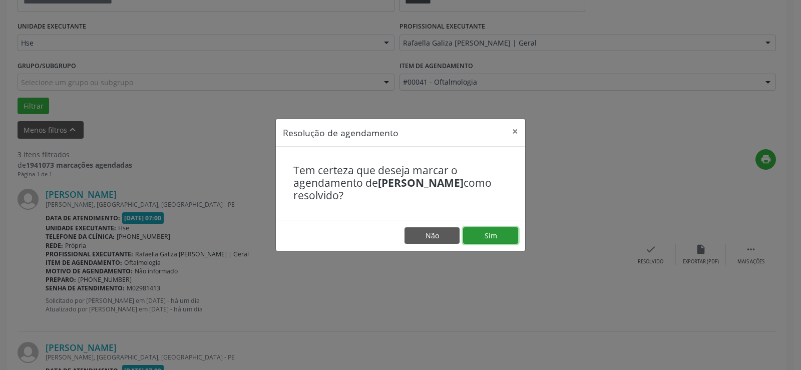
click at [511, 235] on button "Sim" at bounding box center [490, 235] width 55 height 17
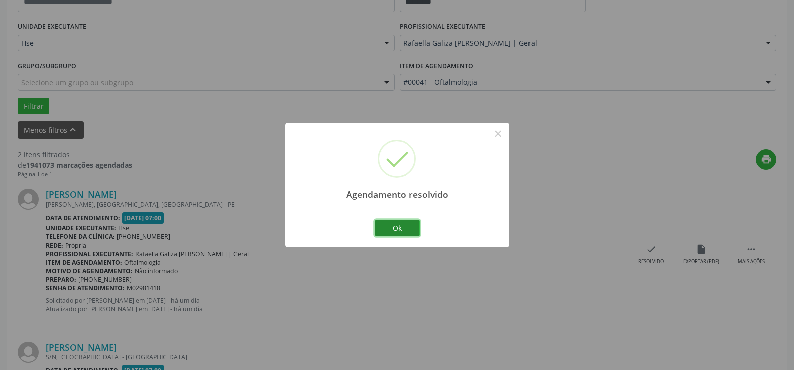
click at [406, 226] on button "Ok" at bounding box center [396, 228] width 45 height 17
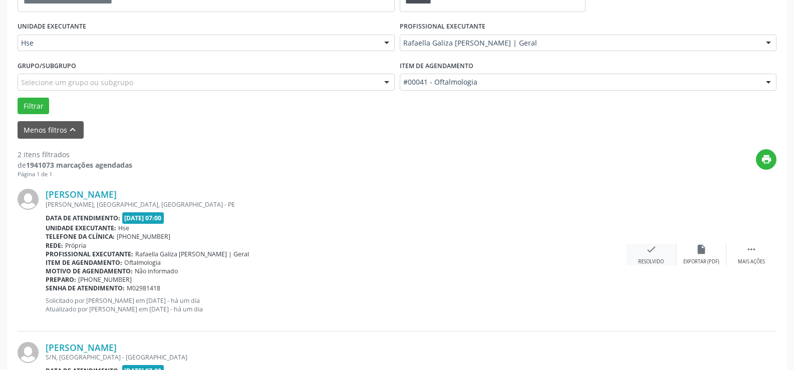
click at [647, 249] on icon "check" at bounding box center [650, 249] width 11 height 11
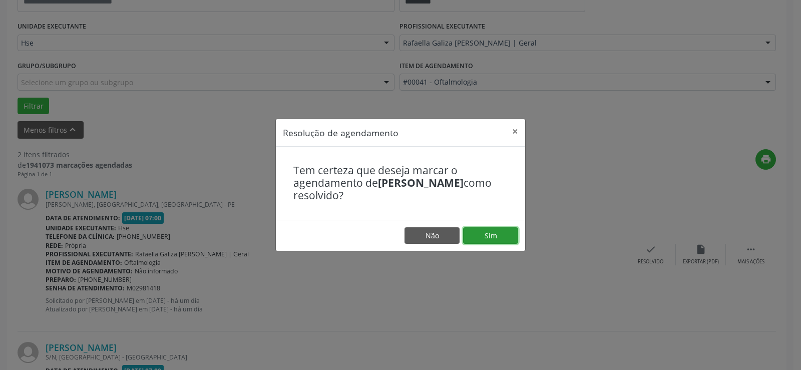
click at [490, 235] on button "Sim" at bounding box center [490, 235] width 55 height 17
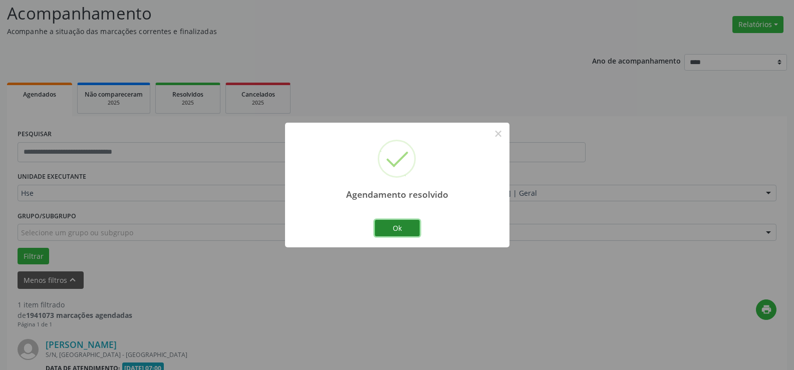
click at [401, 223] on button "Ok" at bounding box center [396, 228] width 45 height 17
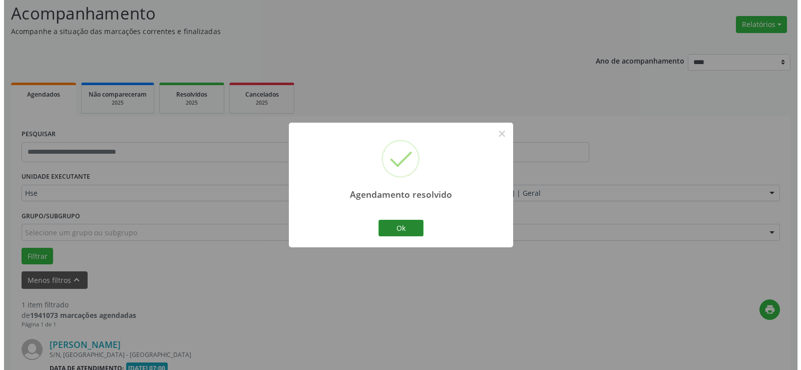
scroll to position [196, 0]
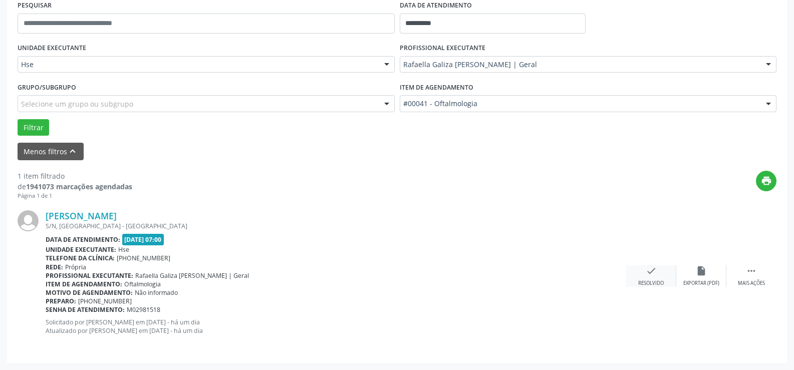
click at [655, 268] on icon "check" at bounding box center [650, 270] width 11 height 11
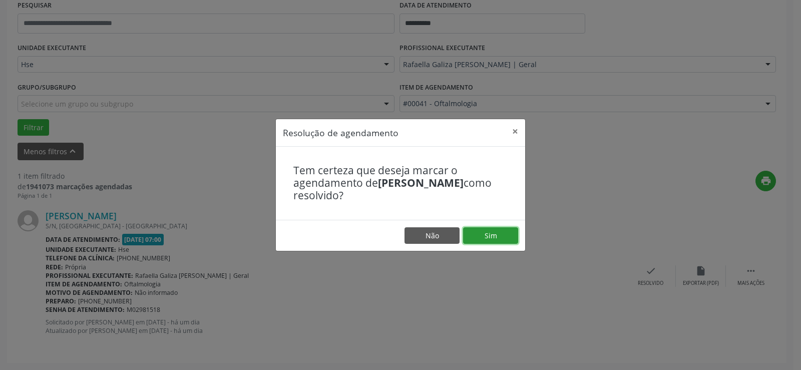
click at [501, 239] on button "Sim" at bounding box center [490, 235] width 55 height 17
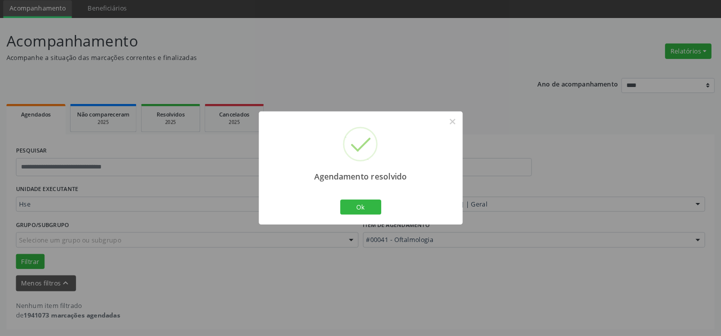
scroll to position [35, 0]
click at [396, 232] on button "Ok" at bounding box center [396, 228] width 45 height 17
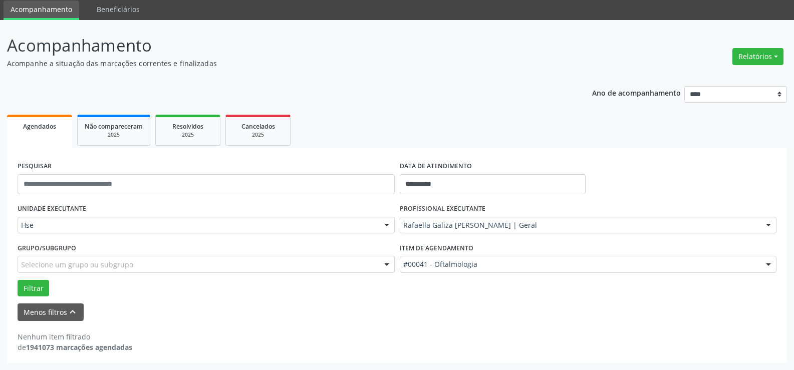
drag, startPoint x: 385, startPoint y: 233, endPoint x: 379, endPoint y: 264, distance: 31.1
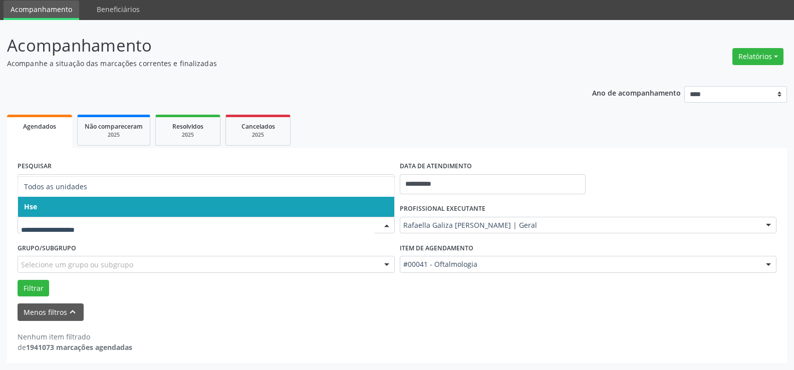
drag, startPoint x: 379, startPoint y: 264, endPoint x: 304, endPoint y: 55, distance: 221.7
click at [304, 55] on p "Acompanhamento" at bounding box center [280, 45] width 546 height 25
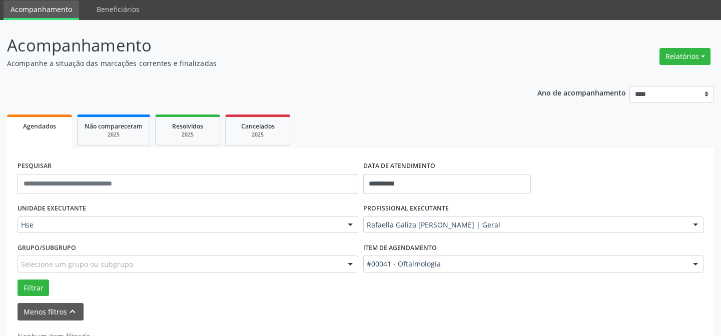
click at [440, 42] on p "Acompanhamento" at bounding box center [254, 45] width 495 height 25
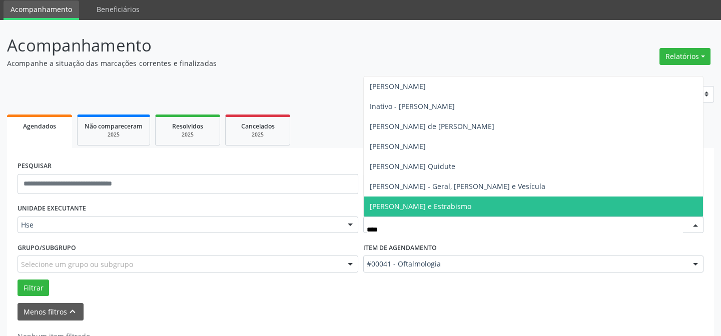
type input "*****"
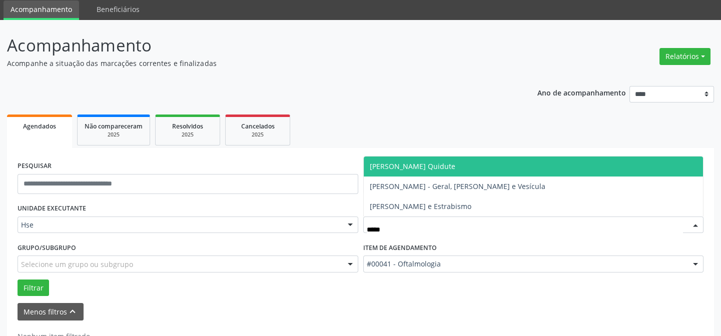
click at [467, 166] on span "[PERSON_NAME] Quidute" at bounding box center [534, 167] width 340 height 20
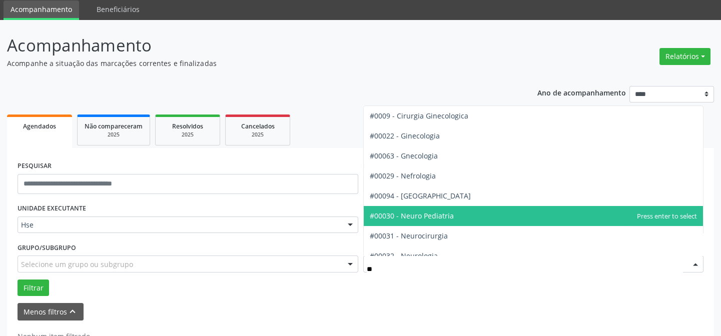
type input "***"
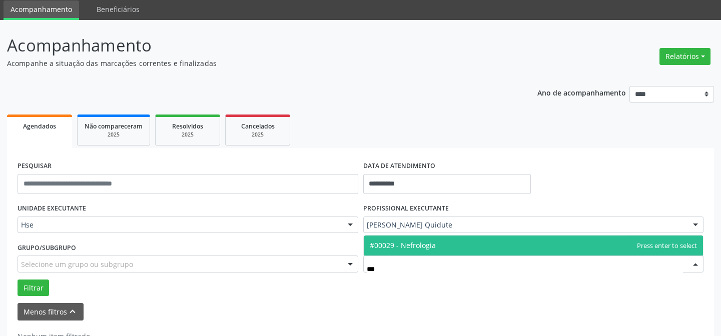
click at [429, 245] on span "#00029 - Nefrologia" at bounding box center [403, 246] width 66 height 10
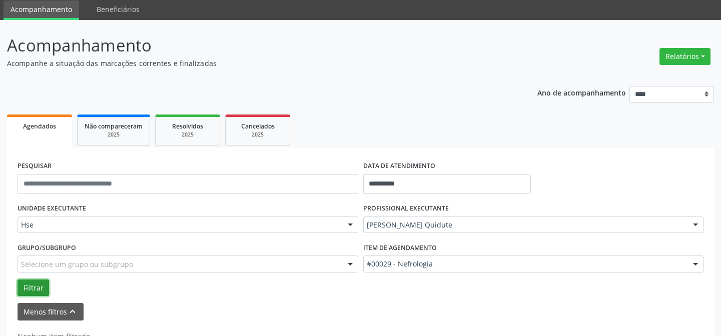
click at [29, 285] on button "Filtrar" at bounding box center [34, 288] width 32 height 17
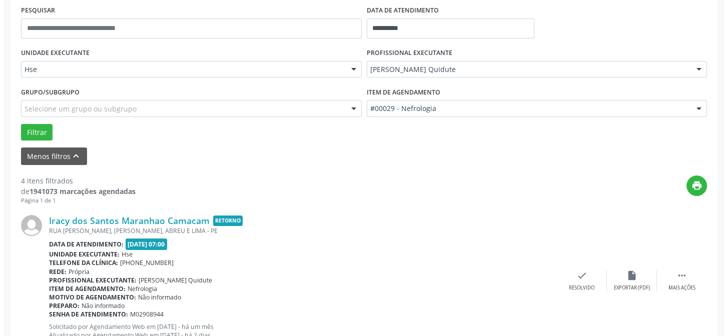
scroll to position [236, 0]
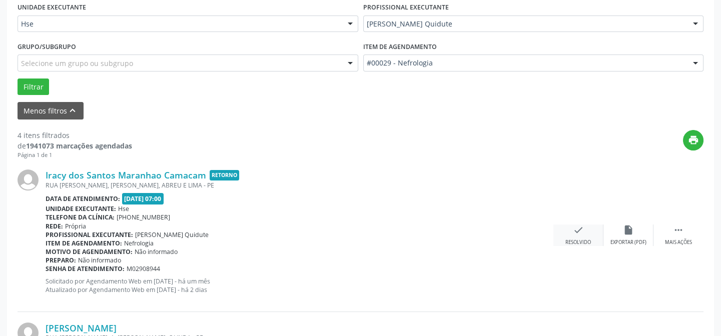
click at [576, 225] on icon "check" at bounding box center [578, 230] width 11 height 11
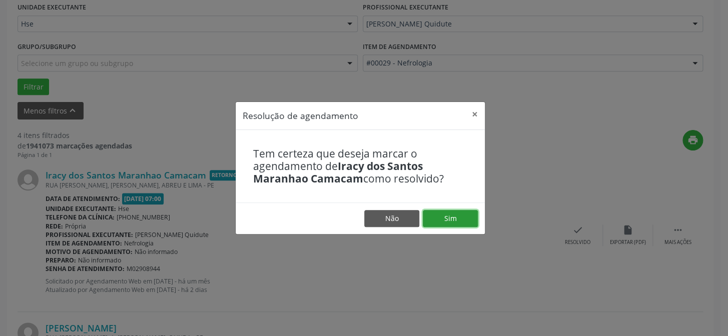
click at [447, 226] on button "Sim" at bounding box center [450, 218] width 55 height 17
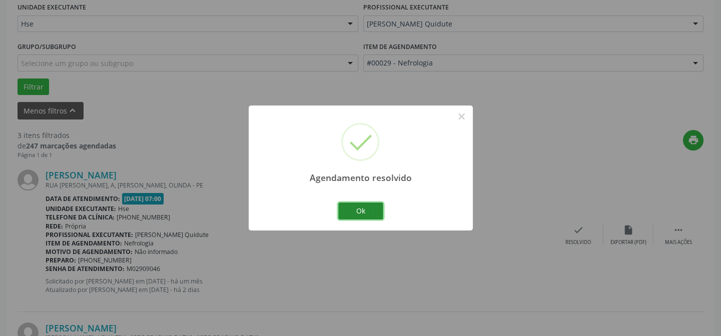
click at [355, 209] on button "Ok" at bounding box center [360, 211] width 45 height 17
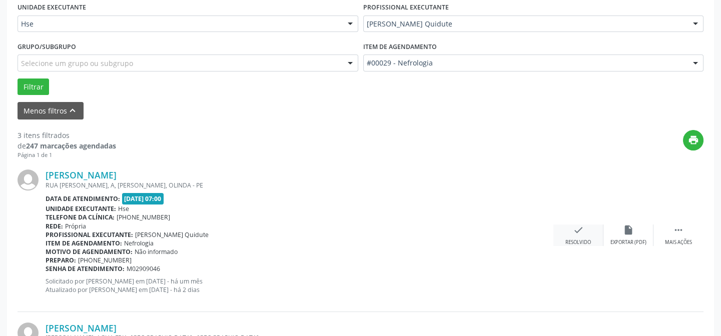
click at [578, 239] on div "Resolvido" at bounding box center [579, 242] width 26 height 7
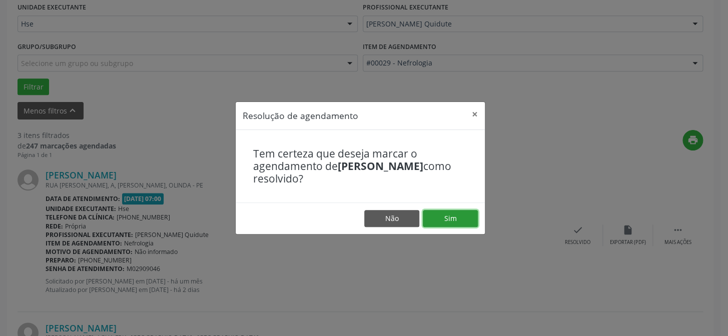
click at [445, 215] on button "Sim" at bounding box center [450, 218] width 55 height 17
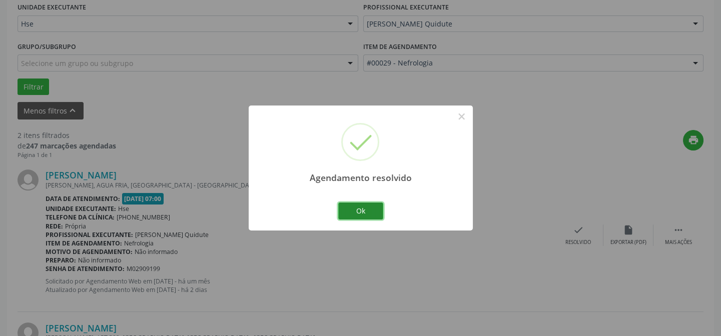
click at [358, 215] on button "Ok" at bounding box center [360, 211] width 45 height 17
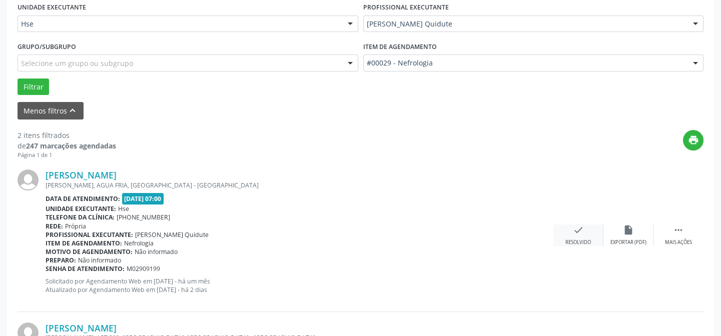
click at [580, 235] on div "check Resolvido" at bounding box center [579, 236] width 50 height 22
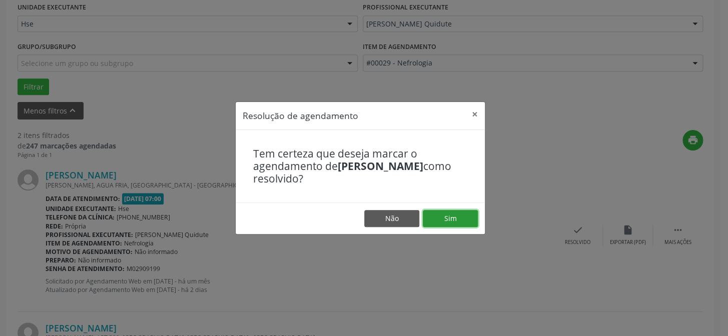
click at [451, 218] on button "Sim" at bounding box center [450, 218] width 55 height 17
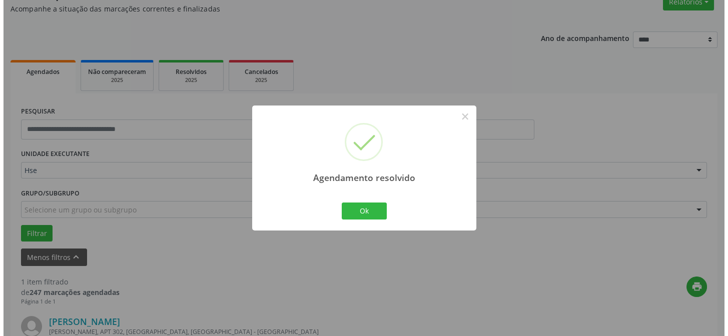
scroll to position [229, 0]
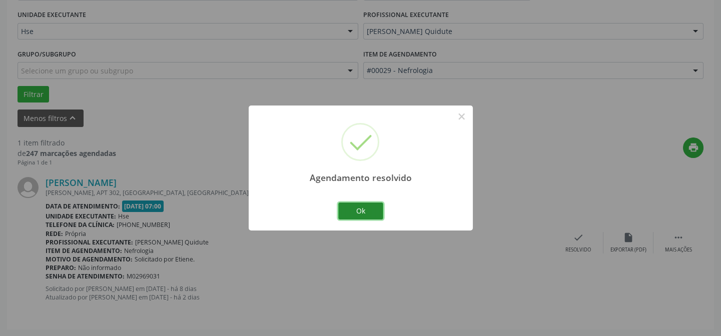
click at [367, 209] on button "Ok" at bounding box center [360, 211] width 45 height 17
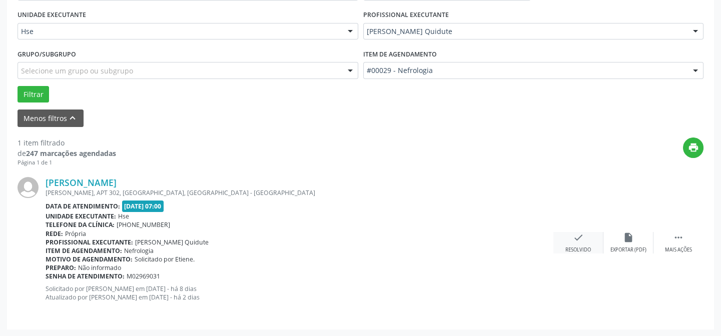
click at [571, 234] on div "check Resolvido" at bounding box center [579, 243] width 50 height 22
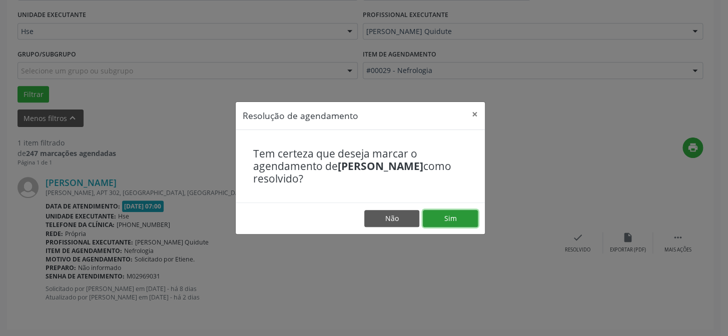
click at [464, 220] on button "Sim" at bounding box center [450, 218] width 55 height 17
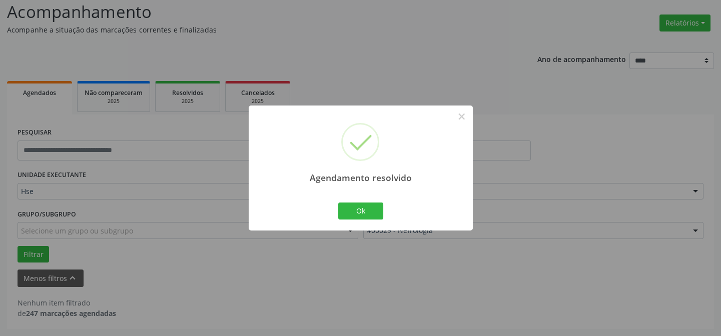
scroll to position [68, 0]
click at [378, 208] on button "Ok" at bounding box center [360, 211] width 45 height 17
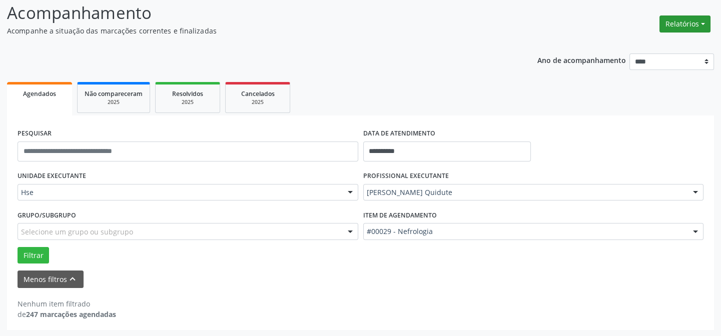
click at [685, 23] on button "Relatórios" at bounding box center [685, 24] width 51 height 17
click at [659, 40] on link "Agendamentos" at bounding box center [660, 45] width 108 height 14
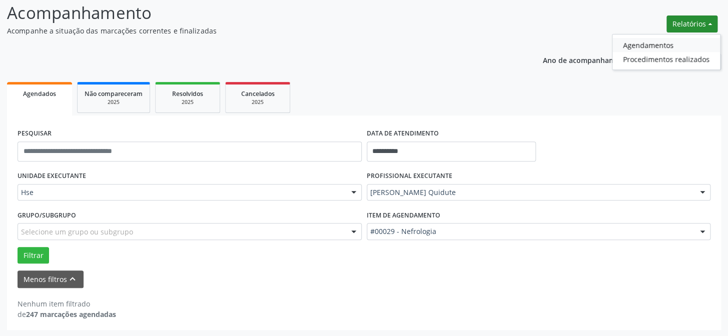
select select "*"
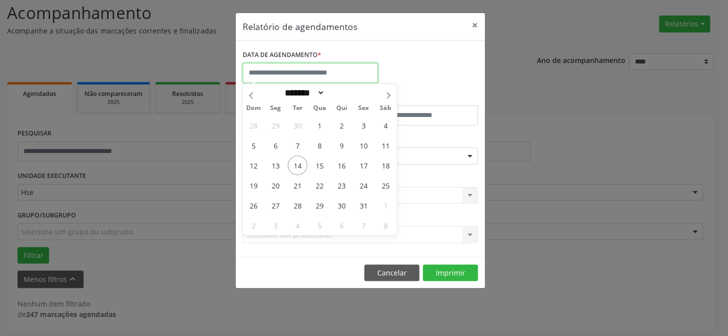
click at [332, 72] on input "text" at bounding box center [310, 73] width 135 height 20
click at [322, 163] on span "15" at bounding box center [320, 166] width 20 height 20
type input "**********"
click at [322, 163] on span "15" at bounding box center [320, 166] width 20 height 20
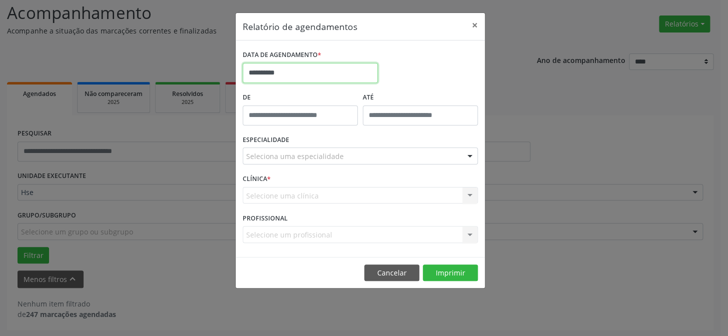
click at [309, 72] on input "**********" at bounding box center [310, 73] width 135 height 20
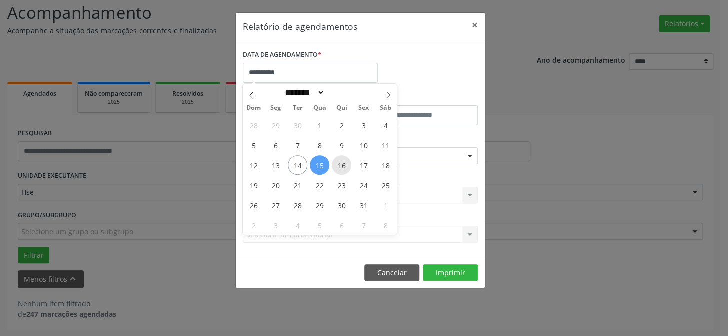
click at [345, 164] on span "16" at bounding box center [342, 166] width 20 height 20
type input "**********"
click at [345, 164] on span "16" at bounding box center [342, 166] width 20 height 20
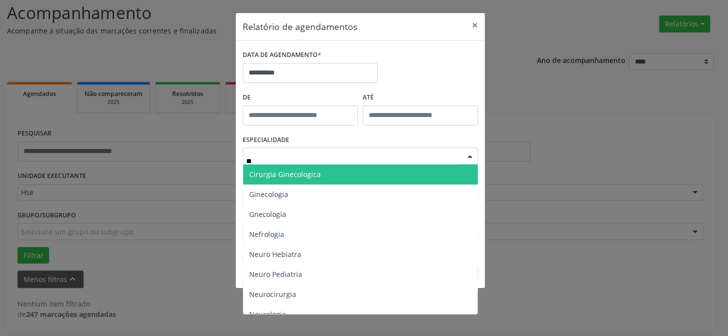
type input "***"
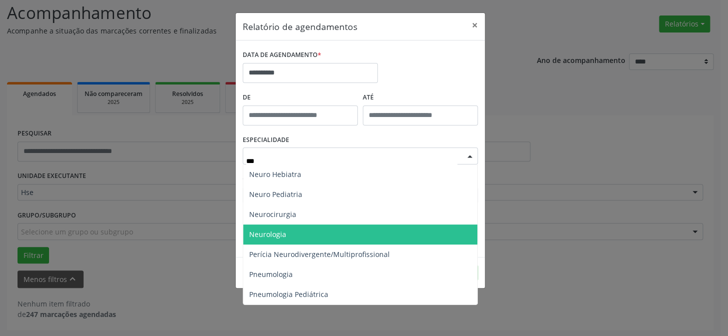
click at [292, 230] on span "Neurologia" at bounding box center [360, 235] width 234 height 20
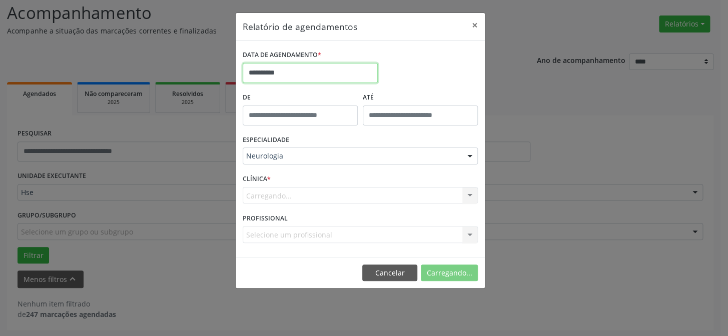
click at [295, 66] on input "**********" at bounding box center [310, 73] width 135 height 20
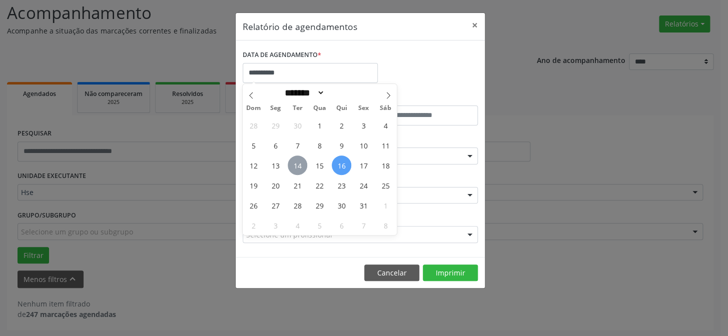
click at [294, 163] on span "14" at bounding box center [298, 166] width 20 height 20
type input "**********"
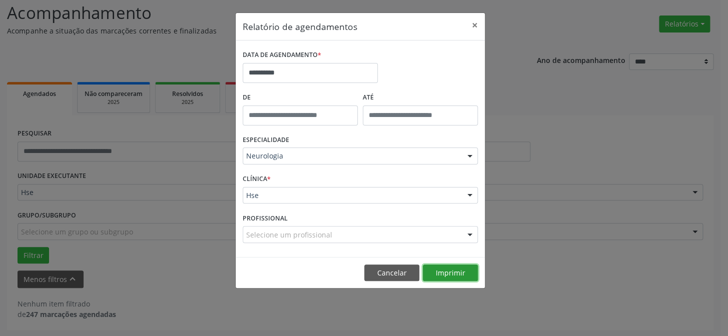
click at [457, 273] on button "Imprimir" at bounding box center [450, 273] width 55 height 17
click at [304, 70] on input "**********" at bounding box center [310, 73] width 135 height 20
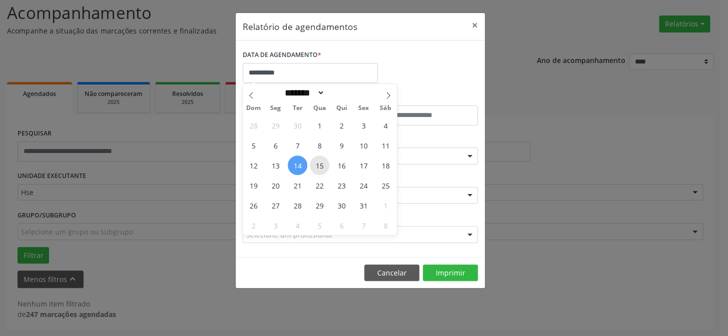
click at [321, 166] on span "15" at bounding box center [320, 166] width 20 height 20
type input "**********"
click at [321, 166] on span "15" at bounding box center [320, 166] width 20 height 20
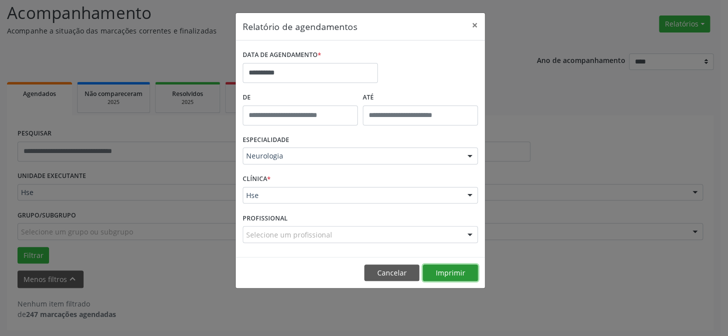
click at [460, 268] on button "Imprimir" at bounding box center [450, 273] width 55 height 17
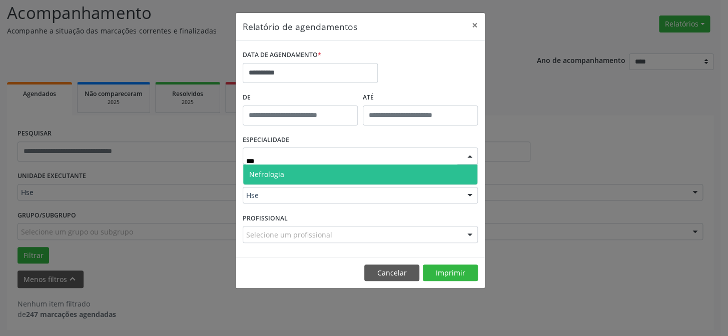
click at [293, 168] on span "Nefrologia" at bounding box center [360, 175] width 234 height 20
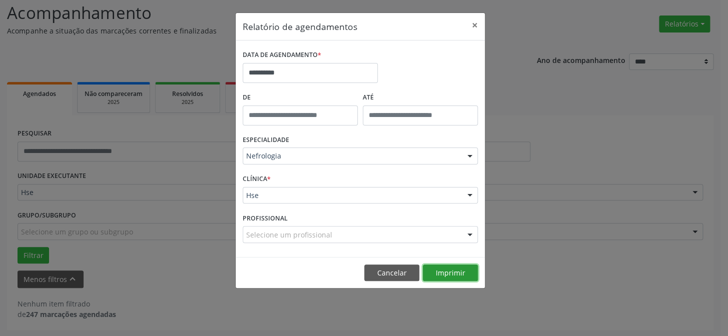
click at [461, 273] on button "Imprimir" at bounding box center [450, 273] width 55 height 17
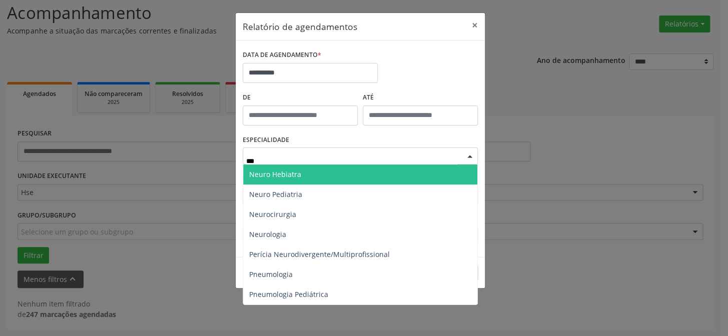
type input "****"
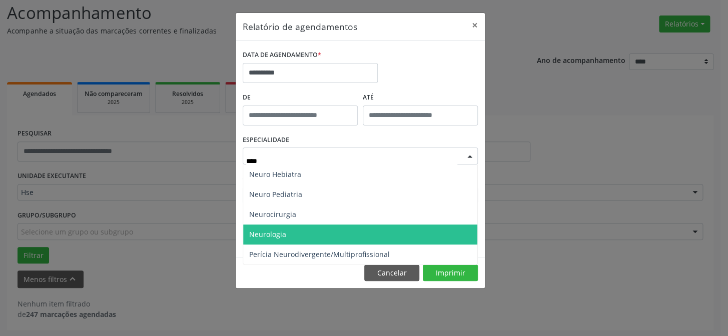
click at [281, 237] on span "Neurologia" at bounding box center [267, 235] width 37 height 10
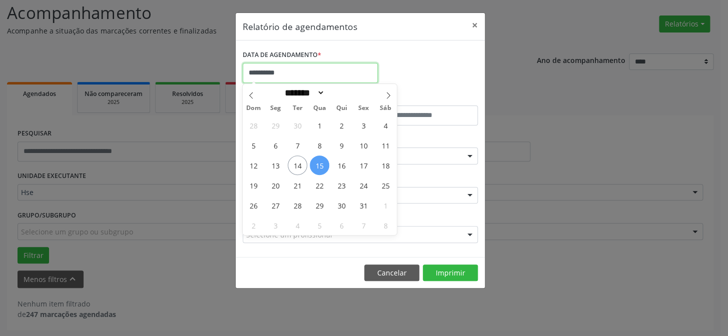
click at [293, 71] on input "**********" at bounding box center [310, 73] width 135 height 20
click at [276, 164] on span "13" at bounding box center [276, 166] width 20 height 20
type input "**********"
click at [275, 160] on span "13" at bounding box center [276, 166] width 20 height 20
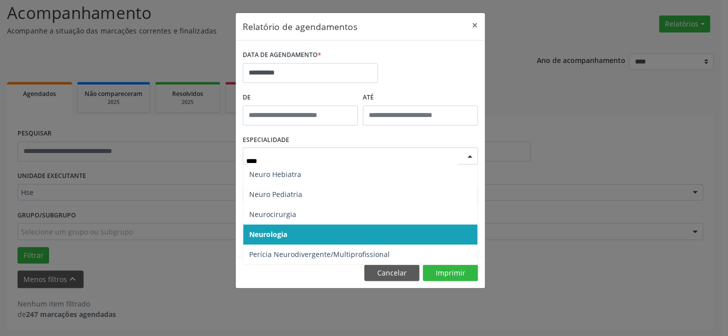
click at [279, 232] on span "Neurologia" at bounding box center [268, 235] width 38 height 10
type input "****"
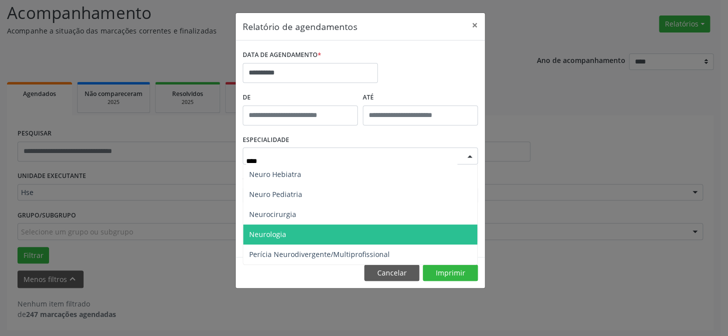
click at [276, 230] on span "Neurologia" at bounding box center [267, 235] width 37 height 10
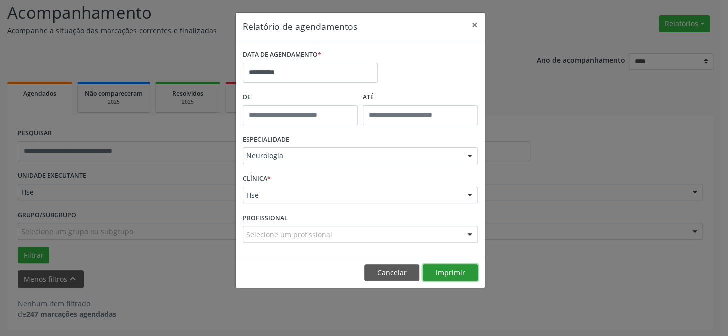
click at [448, 269] on button "Imprimir" at bounding box center [450, 273] width 55 height 17
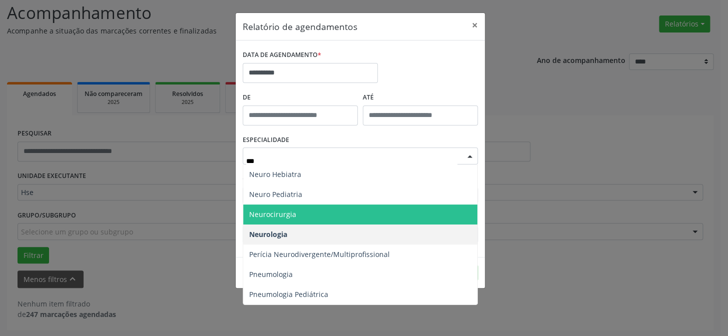
type input "****"
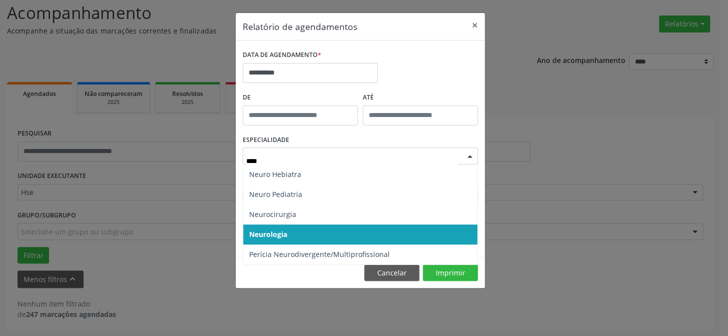
click at [272, 237] on span "Neurologia" at bounding box center [268, 235] width 38 height 10
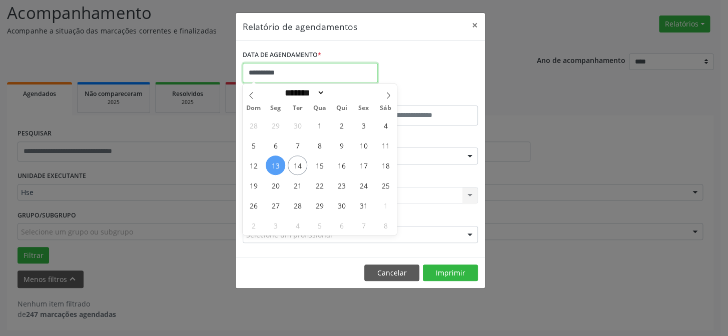
click at [300, 70] on input "**********" at bounding box center [310, 73] width 135 height 20
click at [298, 167] on span "14" at bounding box center [298, 166] width 20 height 20
type input "**********"
click at [297, 167] on span "14" at bounding box center [298, 166] width 20 height 20
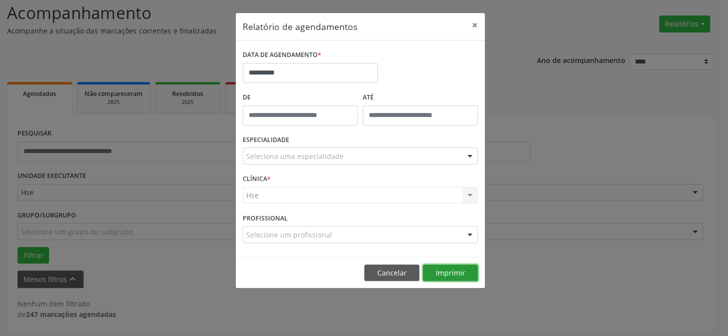
click at [462, 267] on button "Imprimir" at bounding box center [450, 273] width 55 height 17
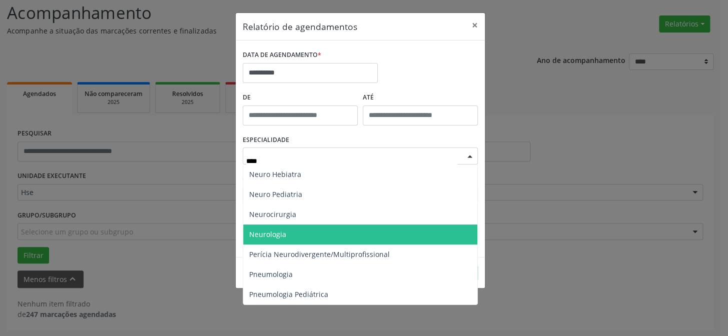
type input "*****"
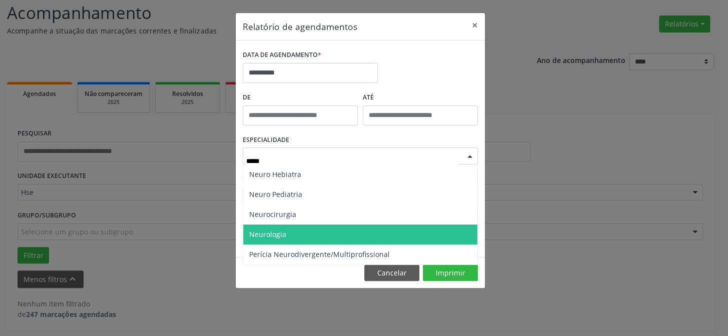
click at [335, 238] on span "Neurologia" at bounding box center [360, 235] width 234 height 20
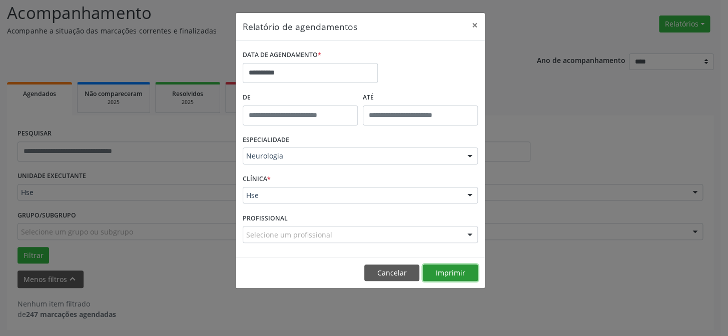
click at [455, 270] on button "Imprimir" at bounding box center [450, 273] width 55 height 17
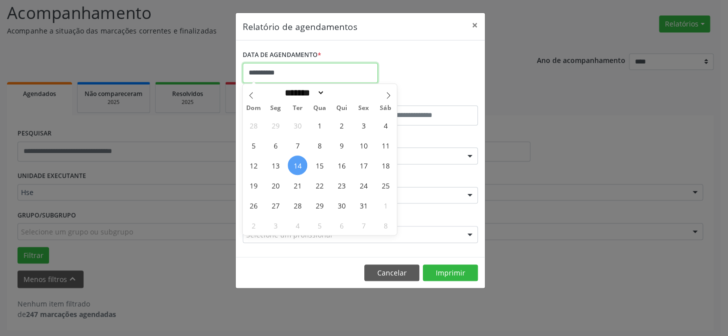
click at [315, 68] on input "**********" at bounding box center [310, 73] width 135 height 20
click at [320, 166] on span "15" at bounding box center [320, 166] width 20 height 20
type input "**********"
click at [320, 166] on span "15" at bounding box center [320, 166] width 20 height 20
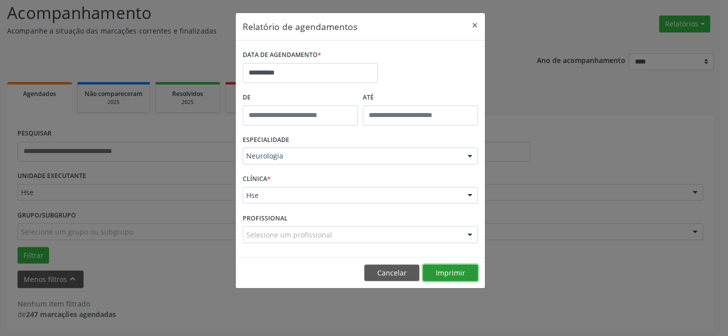
click at [457, 271] on button "Imprimir" at bounding box center [450, 273] width 55 height 17
click at [294, 73] on input "**********" at bounding box center [310, 73] width 135 height 20
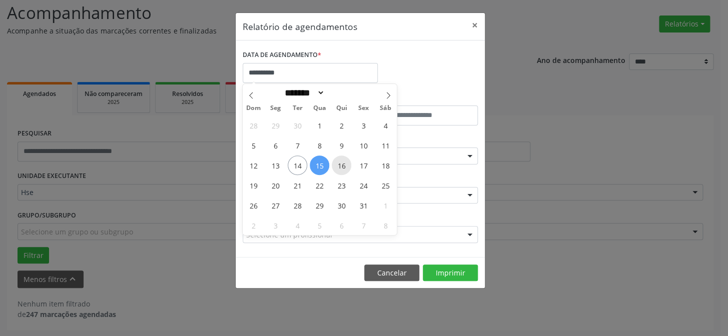
click at [338, 162] on span "16" at bounding box center [342, 166] width 20 height 20
type input "**********"
click at [338, 162] on span "16" at bounding box center [342, 166] width 20 height 20
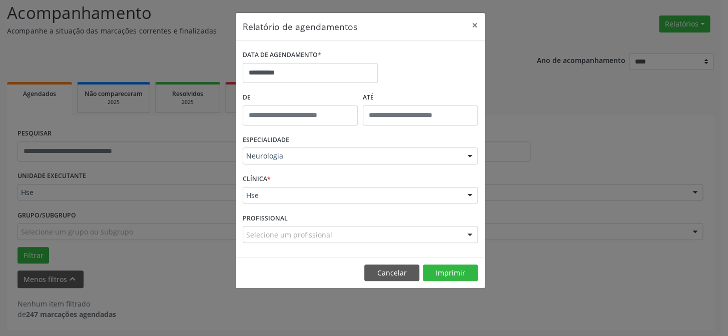
click at [460, 262] on footer "Cancelar Imprimir" at bounding box center [360, 273] width 249 height 32
click at [449, 272] on button "Imprimir" at bounding box center [450, 273] width 55 height 17
click at [303, 73] on input "**********" at bounding box center [310, 73] width 135 height 20
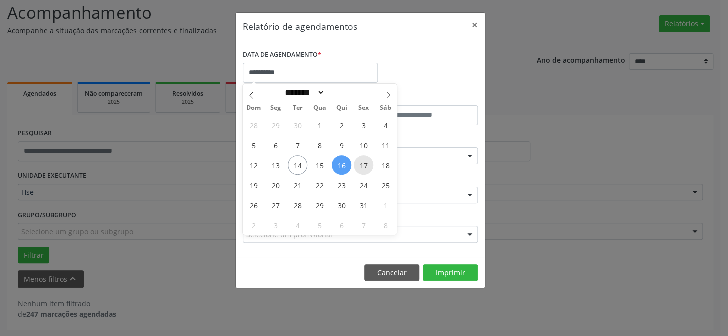
click at [366, 162] on span "17" at bounding box center [364, 166] width 20 height 20
type input "**********"
click at [366, 162] on span "17" at bounding box center [364, 166] width 20 height 20
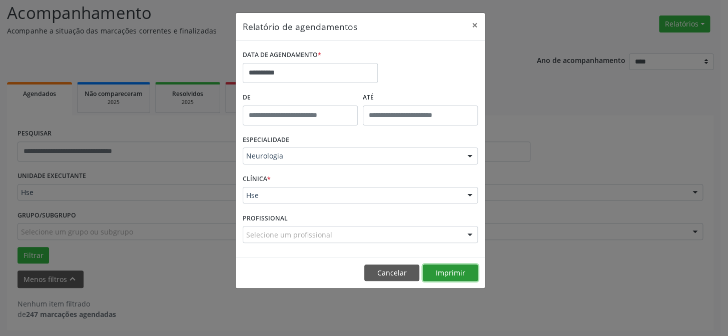
click at [442, 271] on button "Imprimir" at bounding box center [450, 273] width 55 height 17
drag, startPoint x: 304, startPoint y: 73, endPoint x: 297, endPoint y: 77, distance: 7.6
click at [302, 72] on input "**********" at bounding box center [310, 73] width 135 height 20
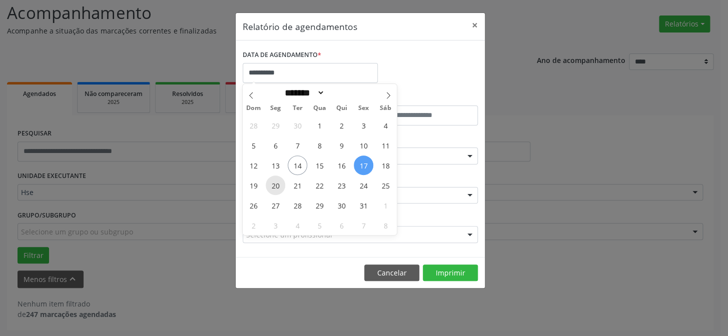
click at [276, 183] on span "20" at bounding box center [276, 186] width 20 height 20
type input "**********"
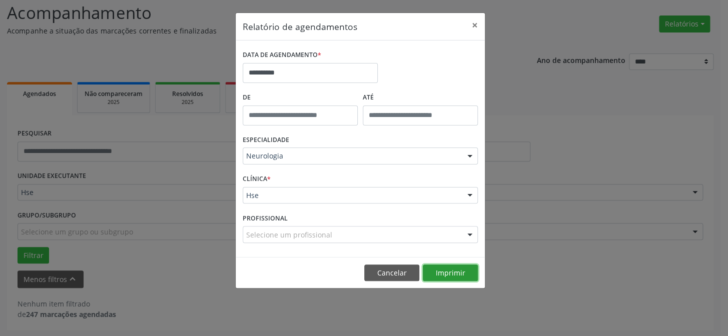
click at [445, 268] on button "Imprimir" at bounding box center [450, 273] width 55 height 17
drag, startPoint x: 0, startPoint y: 354, endPoint x: 6, endPoint y: 354, distance: 5.5
click at [6, 269] on html "**********" at bounding box center [364, 100] width 728 height 336
click at [661, 90] on div "**********" at bounding box center [364, 168] width 728 height 336
click at [471, 26] on button "×" at bounding box center [475, 25] width 20 height 25
